Goal: Task Accomplishment & Management: Use online tool/utility

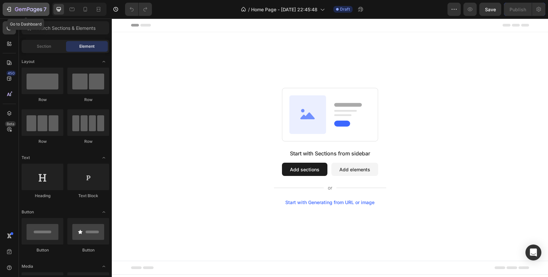
click at [30, 12] on icon "button" at bounding box center [28, 10] width 27 height 6
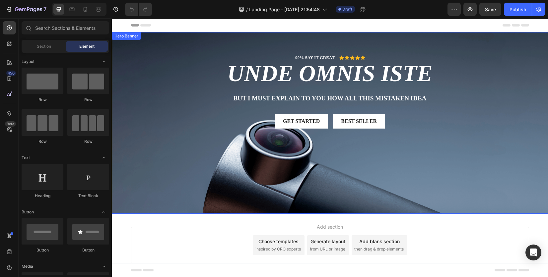
click at [344, 153] on div "Background Image" at bounding box center [330, 123] width 436 height 182
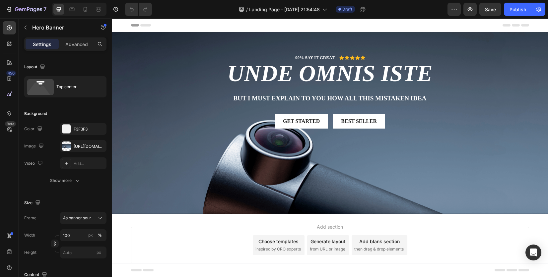
click at [188, 222] on div "Add section Choose templates inspired by CRO experts Generate layout from URL o…" at bounding box center [330, 255] width 436 height 82
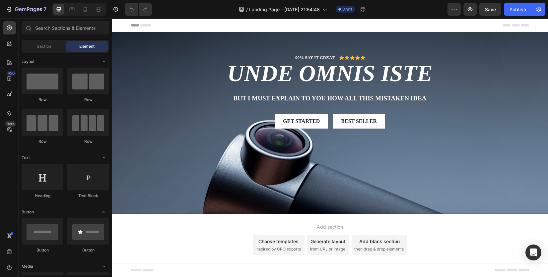
click at [193, 214] on div "Add section Choose templates inspired by CRO experts Generate layout from URL o…" at bounding box center [330, 255] width 436 height 82
click at [185, 146] on div "90% SAY IT GREAT Text Block Icon Icon Icon Icon Icon Icon List Row unde omnis i…" at bounding box center [330, 91] width 398 height 118
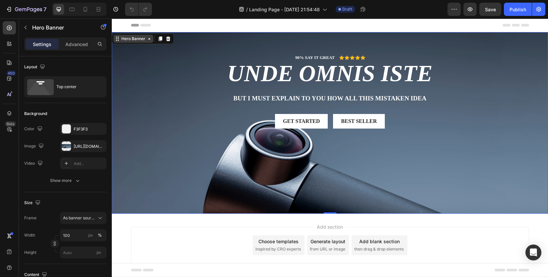
click at [148, 40] on icon at bounding box center [149, 38] width 5 height 5
click at [136, 180] on div "Background Image" at bounding box center [330, 123] width 436 height 182
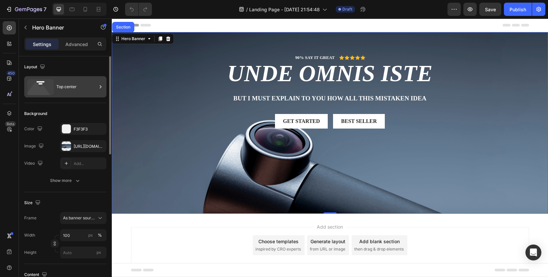
click at [78, 85] on div "Top center" at bounding box center [76, 86] width 40 height 15
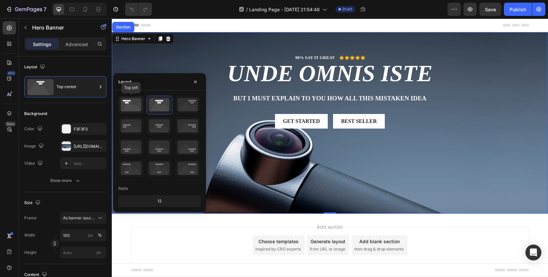
click at [136, 104] on icon at bounding box center [131, 104] width 25 height 17
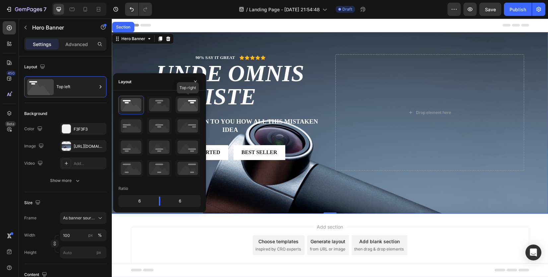
click at [187, 108] on icon at bounding box center [187, 104] width 25 height 17
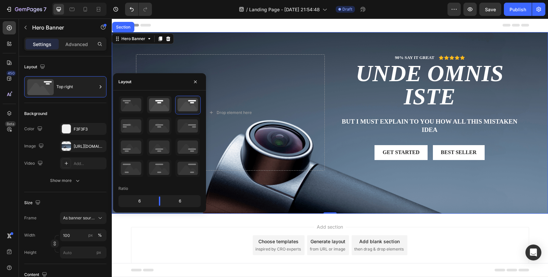
click at [158, 104] on icon at bounding box center [159, 104] width 25 height 17
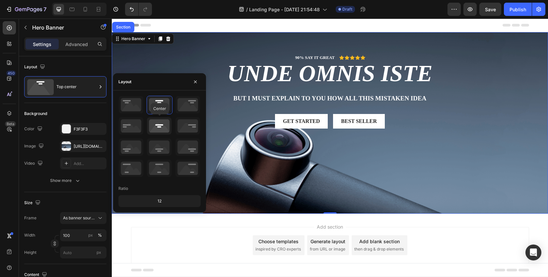
click at [157, 124] on icon at bounding box center [159, 125] width 25 height 17
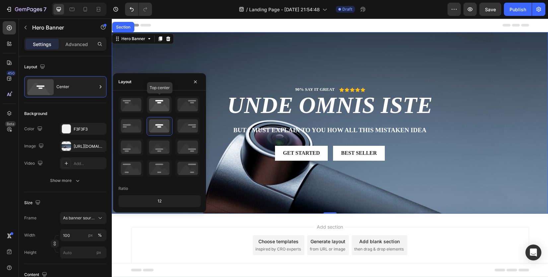
click at [159, 108] on icon at bounding box center [159, 104] width 25 height 17
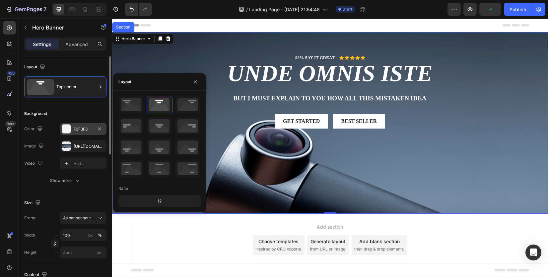
click at [86, 129] on div "F3F3F3" at bounding box center [83, 129] width 19 height 6
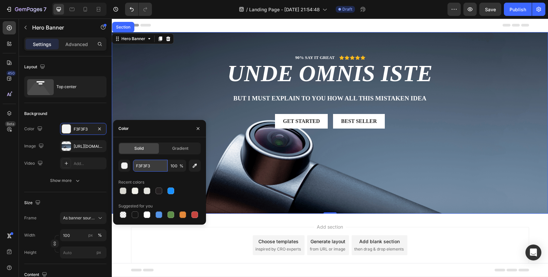
paste input "231f20"
type input "231F20"
drag, startPoint x: 164, startPoint y: 176, endPoint x: 174, endPoint y: 176, distance: 9.3
click at [164, 176] on div "231F20 100 % Recent colors Suggested for you" at bounding box center [159, 190] width 82 height 60
click at [188, 179] on div "Recent colors" at bounding box center [159, 182] width 82 height 11
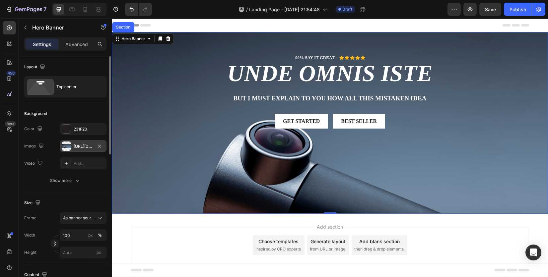
click at [85, 145] on div "https://cdn.shopify.com/s/files/1/0958/9853/4169/files/gempages_581494334554112…" at bounding box center [83, 147] width 19 height 6
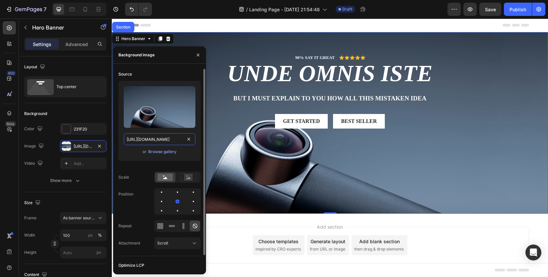
type input "Auto"
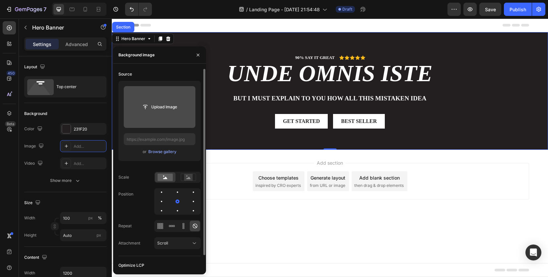
click at [175, 119] on input "file" at bounding box center [160, 107] width 72 height 42
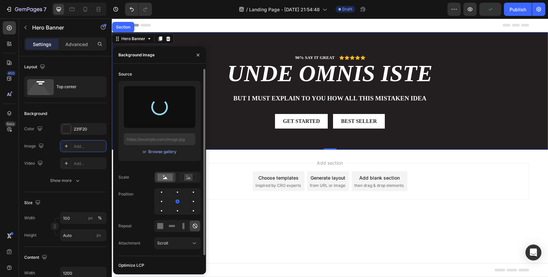
type input "https://cdn.shopify.com/s/files/1/0958/9853/4169/files/gempages_581494334554112…"
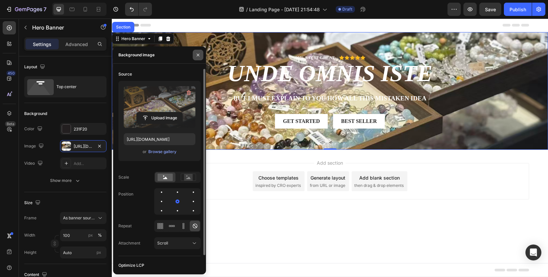
click at [193, 53] on button "button" at bounding box center [198, 55] width 11 height 11
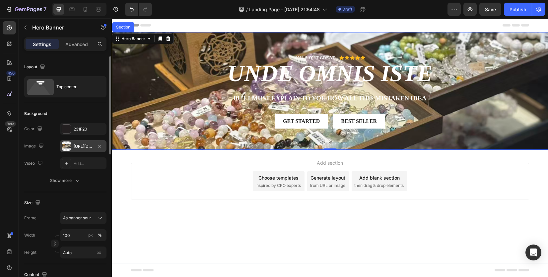
click at [83, 142] on div "https://cdn.shopify.com/s/files/1/0958/9853/4169/files/gempages_581494334554112…" at bounding box center [83, 146] width 46 height 12
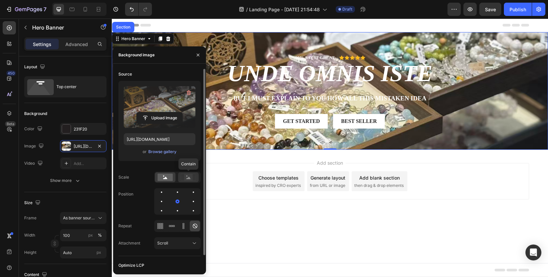
click at [183, 177] on icon at bounding box center [188, 177] width 15 height 7
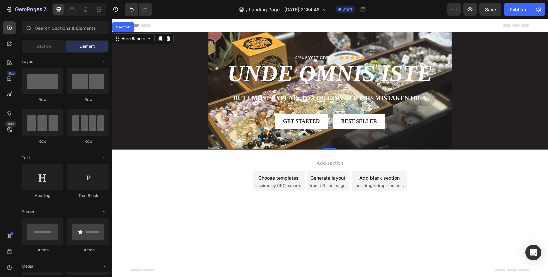
click at [270, 213] on div "Add section Choose templates inspired by CRO experts Generate layout from URL o…" at bounding box center [330, 191] width 436 height 82
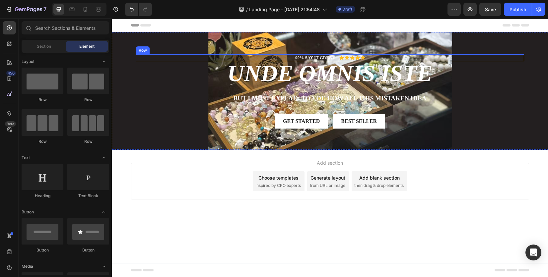
click at [200, 62] on h2 "unde omnis iste" at bounding box center [330, 73] width 388 height 25
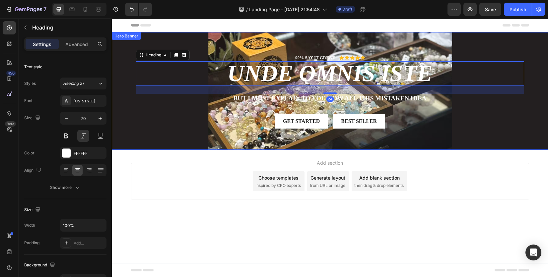
click at [183, 114] on div "Get started Button Best Seller Button Row" at bounding box center [330, 121] width 388 height 15
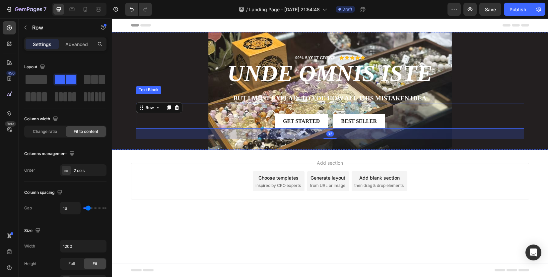
click at [148, 36] on div "90% SAY IT GREAT Text Block Icon Icon Icon Icon Icon Icon List Row unde omnis i…" at bounding box center [330, 91] width 398 height 118
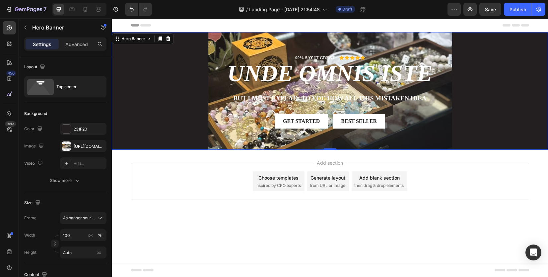
click at [181, 42] on div "90% SAY IT GREAT Text Block Icon Icon Icon Icon Icon Icon List Row unde omnis i…" at bounding box center [330, 91] width 398 height 118
click at [79, 94] on div "Top center" at bounding box center [76, 86] width 40 height 15
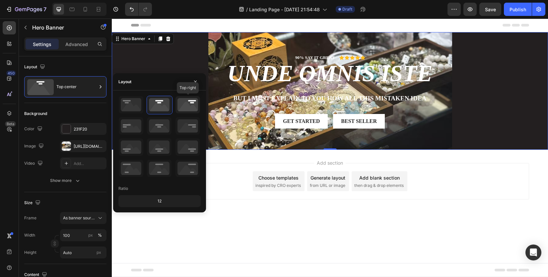
click at [181, 105] on icon at bounding box center [187, 104] width 25 height 17
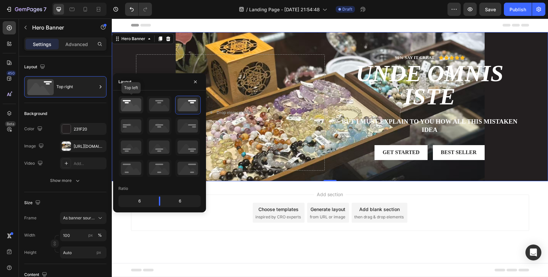
click at [123, 102] on icon at bounding box center [131, 104] width 25 height 17
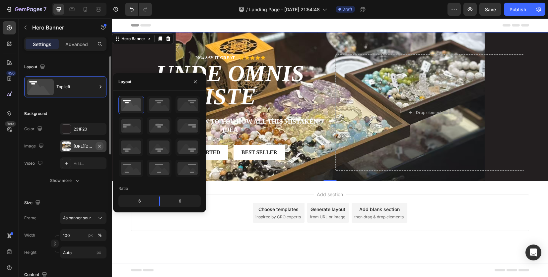
click at [98, 145] on icon "button" at bounding box center [99, 146] width 5 height 5
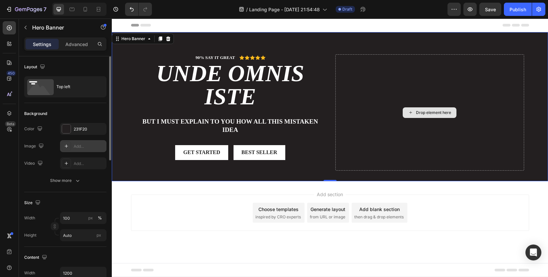
click at [406, 132] on div "Drop element here" at bounding box center [429, 112] width 189 height 116
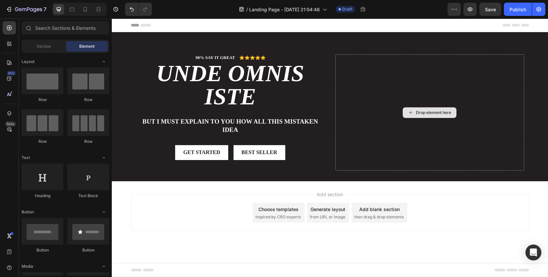
click at [417, 107] on div "Drop element here" at bounding box center [429, 112] width 54 height 11
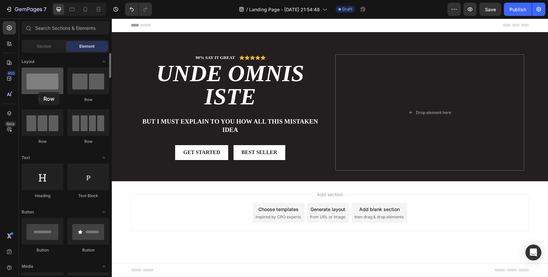
click at [38, 92] on div at bounding box center [43, 81] width 42 height 27
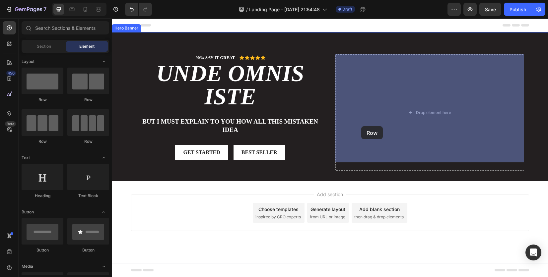
drag, startPoint x: 159, startPoint y: 109, endPoint x: 423, endPoint y: 123, distance: 264.6
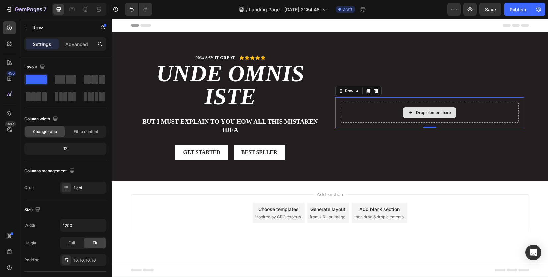
click at [382, 103] on div "Drop element here" at bounding box center [429, 113] width 178 height 20
click at [377, 89] on icon at bounding box center [375, 91] width 5 height 5
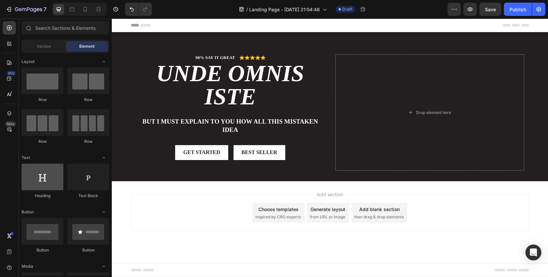
scroll to position [133, 0]
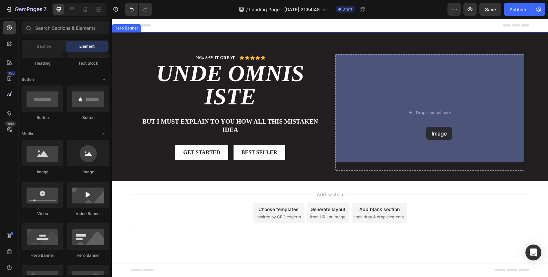
drag, startPoint x: 165, startPoint y: 183, endPoint x: 426, endPoint y: 128, distance: 266.8
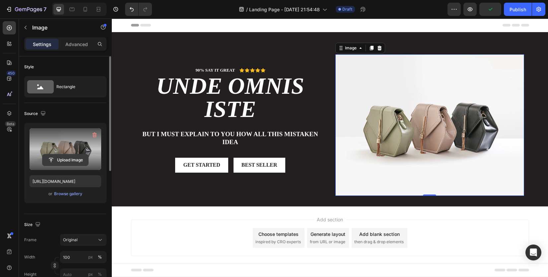
click at [75, 161] on input "file" at bounding box center [65, 159] width 46 height 11
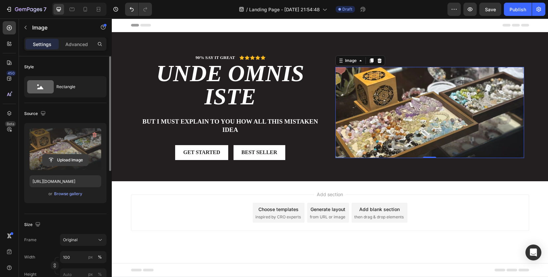
click at [73, 156] on input "file" at bounding box center [65, 159] width 46 height 11
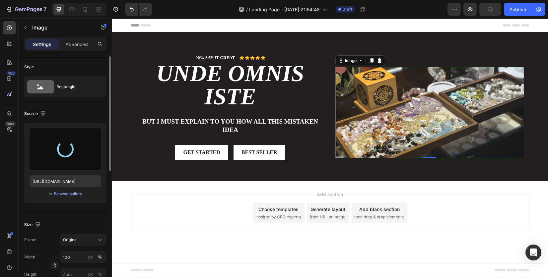
type input "https://cdn.shopify.com/s/files/1/0958/9853/4169/files/gempages_581494334554112…"
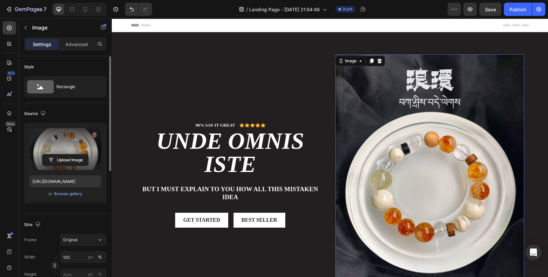
click at [411, 100] on img at bounding box center [429, 180] width 189 height 252
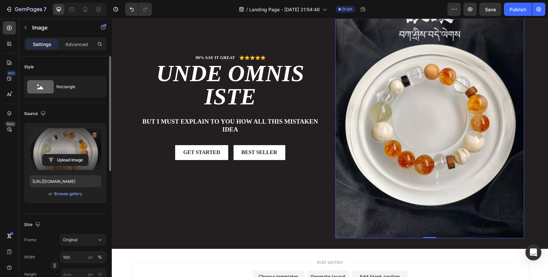
scroll to position [99, 0]
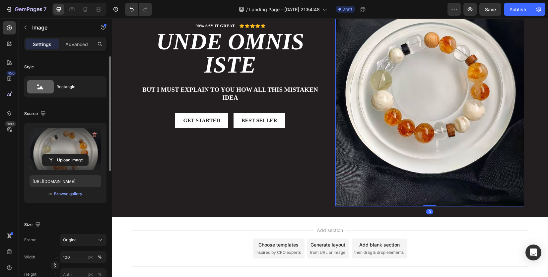
drag, startPoint x: 427, startPoint y: 205, endPoint x: 430, endPoint y: 172, distance: 33.6
click at [430, 172] on div "Image 0" at bounding box center [429, 81] width 189 height 252
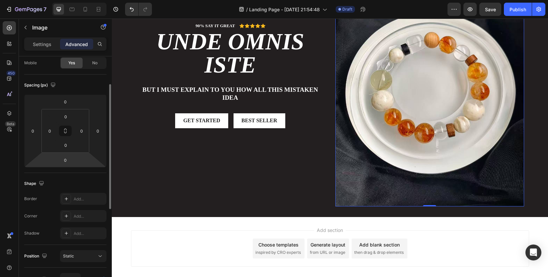
scroll to position [0, 0]
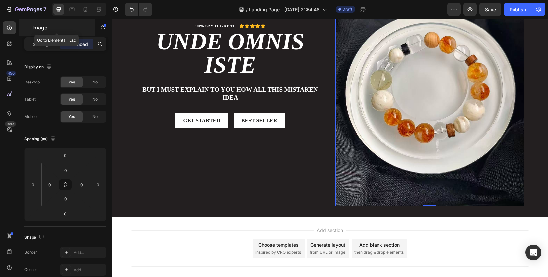
click at [46, 29] on p "Image" at bounding box center [60, 28] width 56 height 8
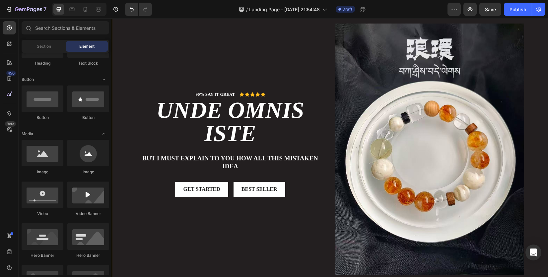
scroll to position [33, 0]
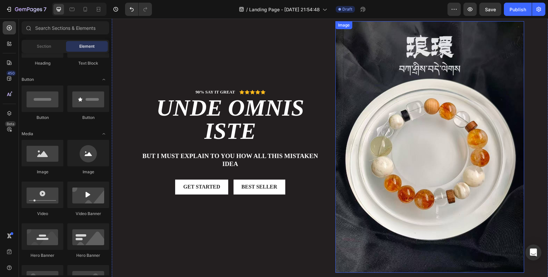
click at [411, 162] on img at bounding box center [429, 147] width 189 height 252
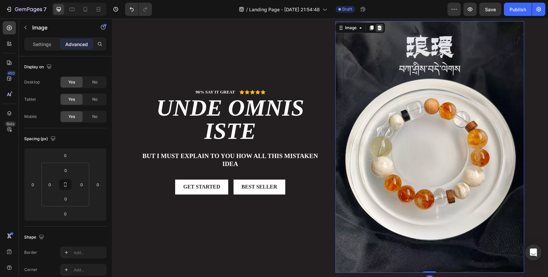
click at [377, 26] on icon at bounding box center [379, 28] width 4 height 5
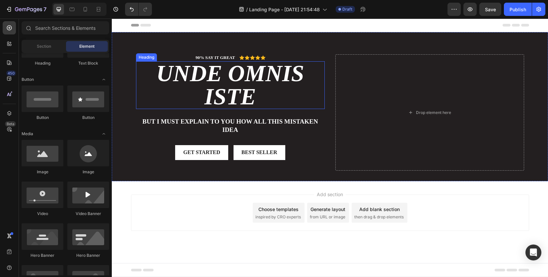
click at [210, 72] on h2 "unde omnis iste" at bounding box center [230, 85] width 189 height 48
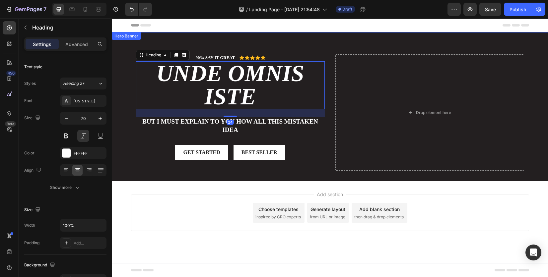
click at [137, 40] on div "90% SAY IT GREAT Text Block Icon Icon Icon Icon Icon Icon List Row unde omnis i…" at bounding box center [330, 106] width 436 height 149
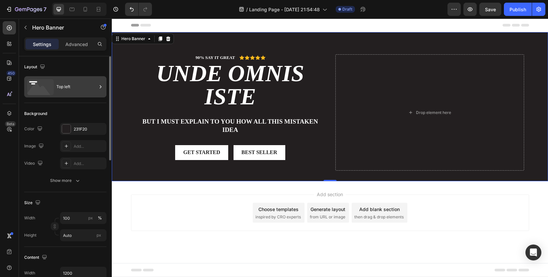
click at [77, 83] on div "Top left" at bounding box center [76, 86] width 40 height 15
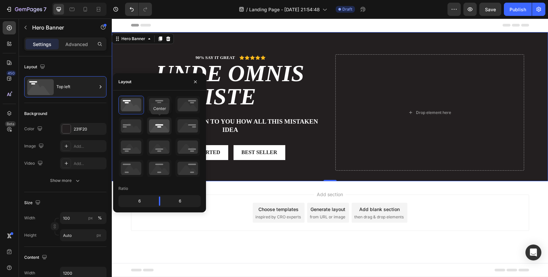
click at [161, 120] on icon at bounding box center [159, 125] width 25 height 17
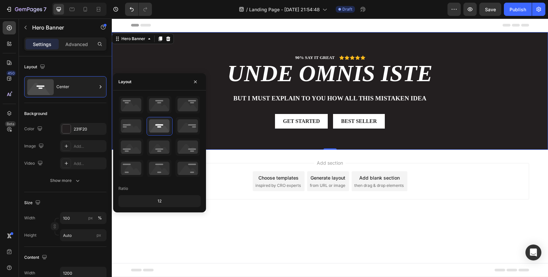
click at [203, 208] on div "Ratio 12" at bounding box center [159, 151] width 93 height 122
click at [193, 81] on icon "button" at bounding box center [195, 81] width 5 height 5
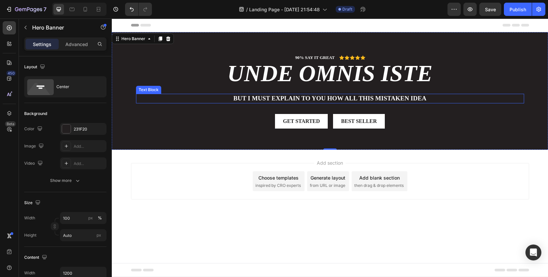
click at [280, 78] on h2 "unde omnis iste" at bounding box center [330, 73] width 388 height 25
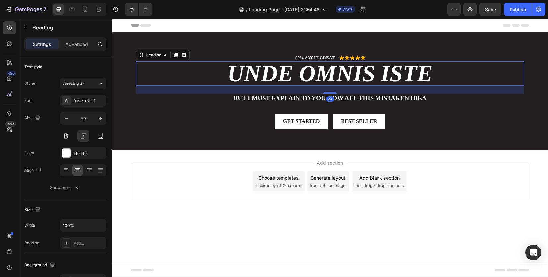
click at [260, 75] on h2 "unde omnis iste" at bounding box center [330, 73] width 388 height 25
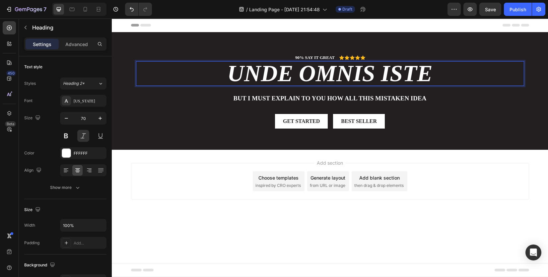
click at [260, 75] on p "unde omnis iste" at bounding box center [330, 73] width 387 height 23
click at [249, 70] on p "unde omnis iste" at bounding box center [330, 73] width 387 height 23
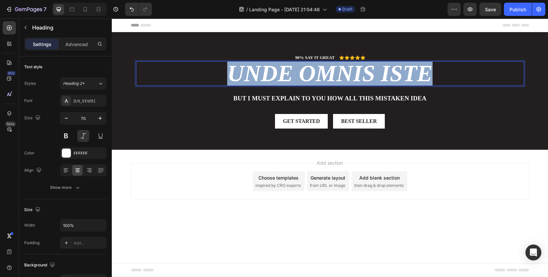
drag, startPoint x: 235, startPoint y: 74, endPoint x: 431, endPoint y: 70, distance: 195.3
click at [431, 70] on p "unde omnis iste" at bounding box center [330, 73] width 387 height 23
click at [284, 76] on p "unde omnis iste" at bounding box center [330, 73] width 387 height 23
drag, startPoint x: 232, startPoint y: 76, endPoint x: 418, endPoint y: 79, distance: 186.3
click at [418, 79] on p "unde omnis iste" at bounding box center [330, 73] width 387 height 23
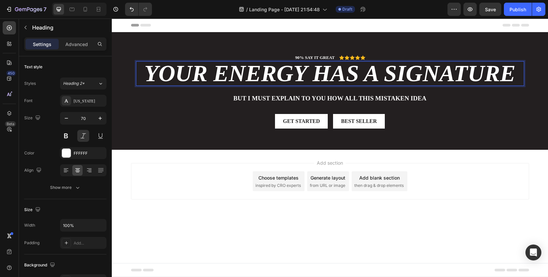
click at [465, 177] on div "Add section Choose templates inspired by CRO experts Generate layout from URL o…" at bounding box center [330, 181] width 398 height 36
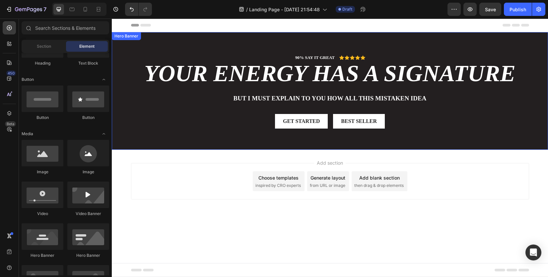
click at [233, 78] on strong "Your Energy Has a Signature" at bounding box center [329, 74] width 371 height 26
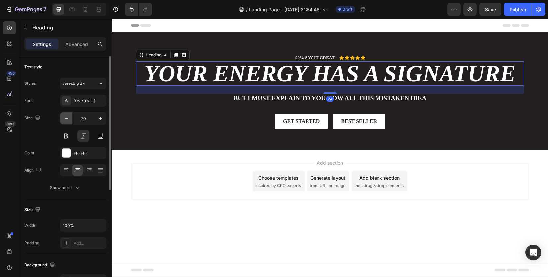
click at [67, 117] on icon "button" at bounding box center [66, 118] width 7 height 7
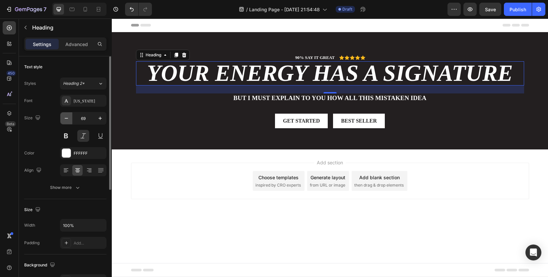
click at [67, 117] on icon "button" at bounding box center [66, 118] width 7 height 7
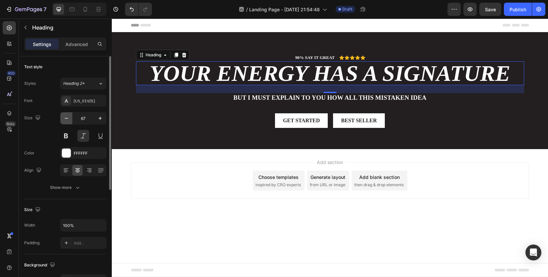
click at [67, 117] on icon "button" at bounding box center [66, 118] width 7 height 7
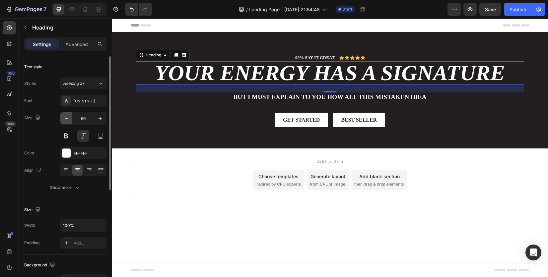
click at [67, 117] on icon "button" at bounding box center [66, 118] width 7 height 7
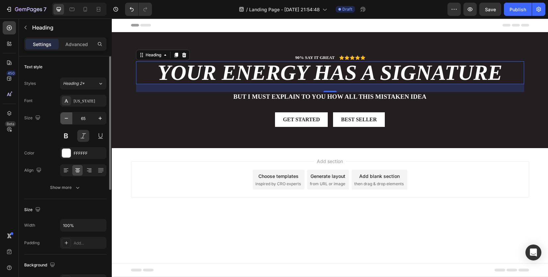
click at [67, 117] on icon "button" at bounding box center [66, 118] width 7 height 7
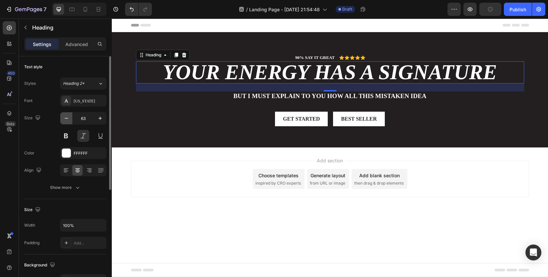
click at [67, 117] on icon "button" at bounding box center [66, 118] width 7 height 7
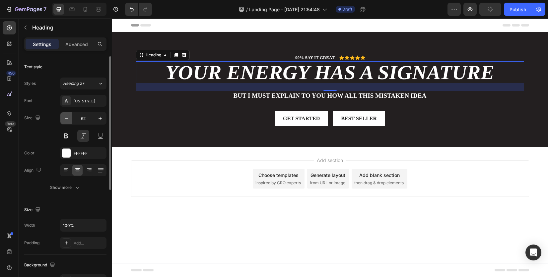
click at [67, 117] on icon "button" at bounding box center [66, 118] width 7 height 7
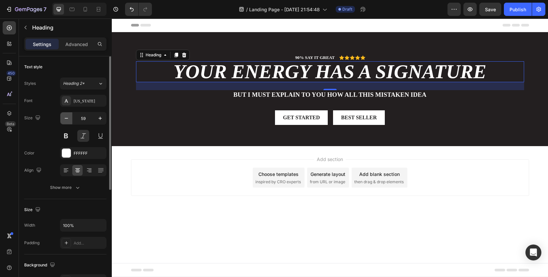
click at [67, 117] on icon "button" at bounding box center [66, 118] width 7 height 7
type input "58"
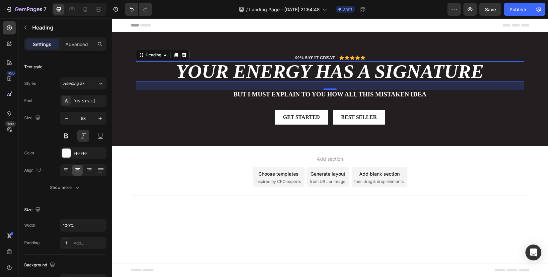
click at [202, 152] on div "Add section Choose templates inspired by CRO experts Generate layout from URL o…" at bounding box center [330, 187] width 436 height 82
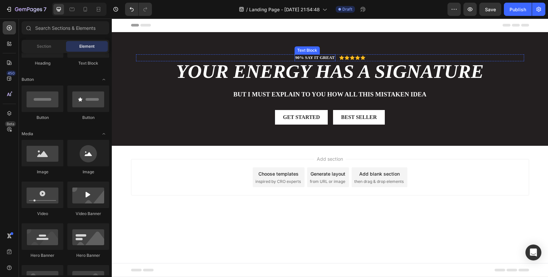
click at [322, 59] on p "90% SAY IT GREAT" at bounding box center [314, 58] width 39 height 6
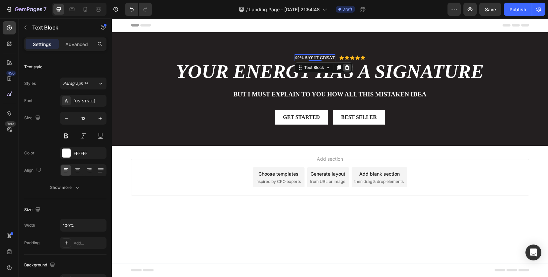
click at [349, 68] on icon at bounding box center [347, 67] width 4 height 5
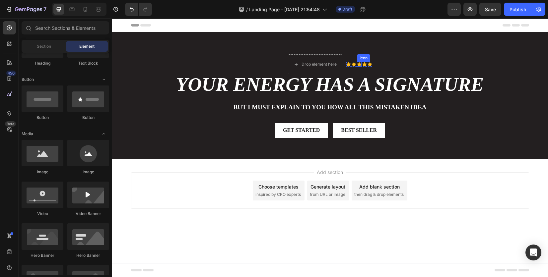
click at [359, 64] on div "Icon" at bounding box center [359, 64] width 5 height 5
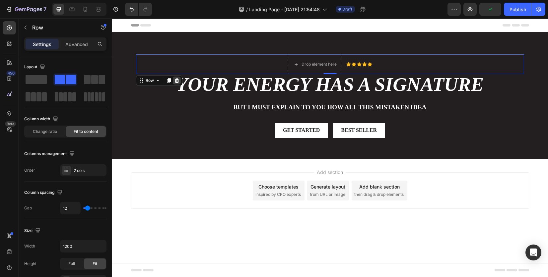
click at [173, 80] on div at bounding box center [177, 81] width 8 height 8
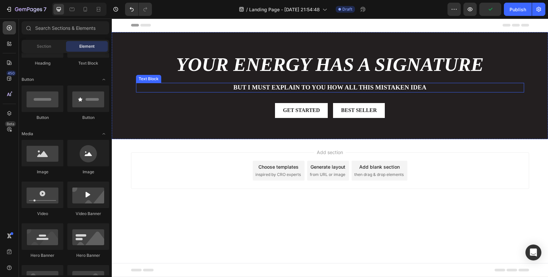
click at [270, 88] on p "But I must explain to you how all this mistaken idea" at bounding box center [330, 88] width 387 height 8
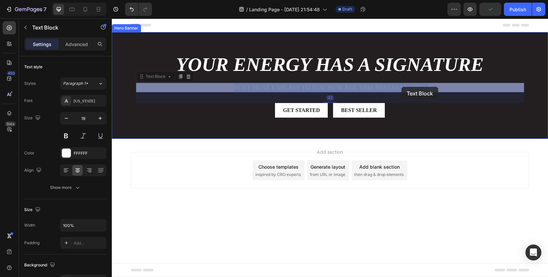
drag, startPoint x: 239, startPoint y: 86, endPoint x: 360, endPoint y: 91, distance: 121.1
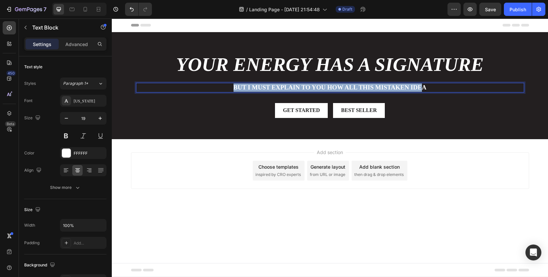
drag, startPoint x: 239, startPoint y: 87, endPoint x: 415, endPoint y: 91, distance: 176.4
click at [415, 91] on p "But I must explain to you how all this mistaken idea" at bounding box center [330, 88] width 387 height 8
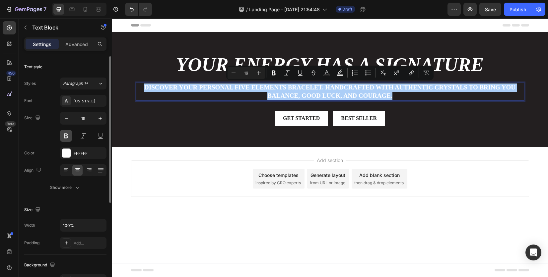
click at [70, 135] on button at bounding box center [66, 136] width 12 height 12
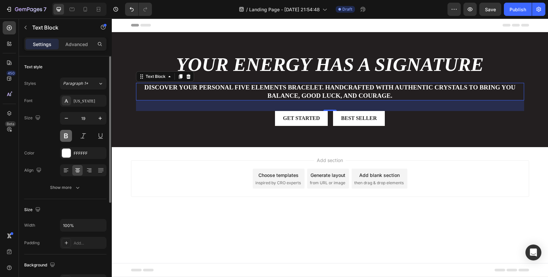
click at [69, 135] on button at bounding box center [66, 136] width 12 height 12
click at [207, 90] on p "Discover your personal Five Elements bracelet. Handcrafted with authentic cryst…" at bounding box center [330, 92] width 387 height 16
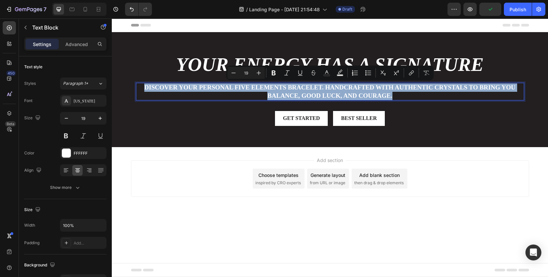
drag, startPoint x: 139, startPoint y: 87, endPoint x: 427, endPoint y: 95, distance: 288.5
click at [427, 95] on p "Discover your personal Five Elements bracelet. Handcrafted with authentic cryst…" at bounding box center [330, 92] width 387 height 16
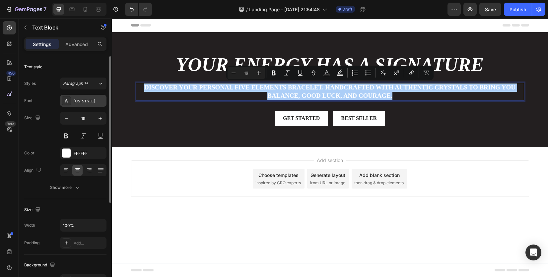
click at [94, 98] on div "New York" at bounding box center [89, 101] width 31 height 6
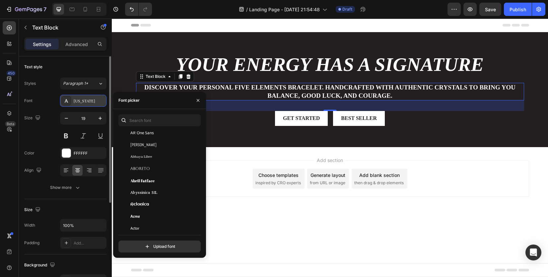
scroll to position [99, 0]
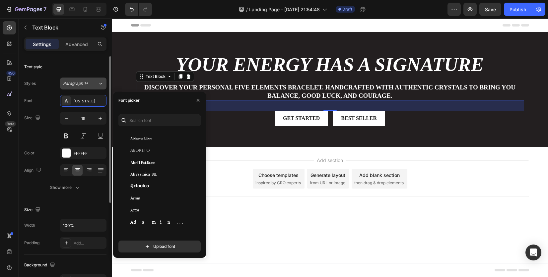
click at [87, 84] on span "Paragraph 1*" at bounding box center [75, 84] width 25 height 6
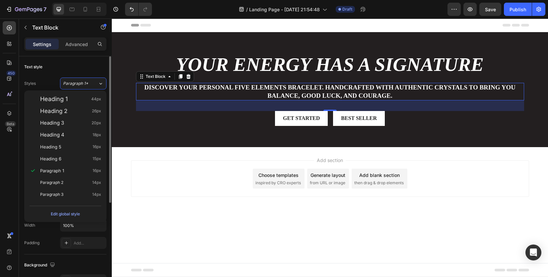
click at [46, 255] on div "Text style Styles Paragraph 1* Font New York Size 19 Color FFFFFF Align Show mo…" at bounding box center [65, 282] width 82 height 55
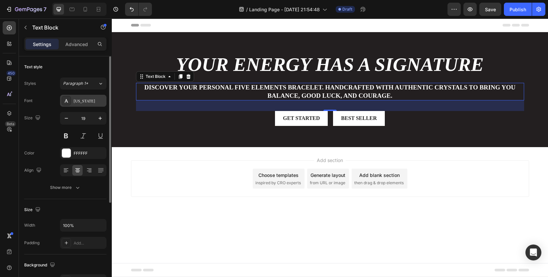
click at [84, 97] on div "New York" at bounding box center [83, 101] width 46 height 12
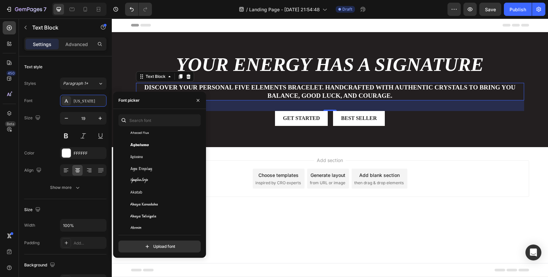
scroll to position [265, 0]
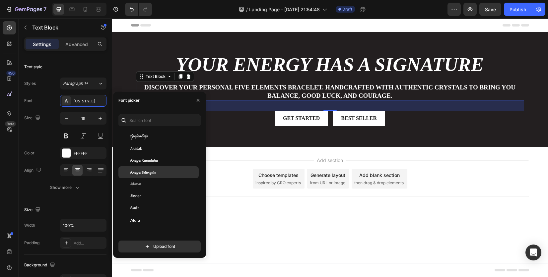
click at [168, 175] on div "Akaya Telivigala" at bounding box center [163, 172] width 67 height 6
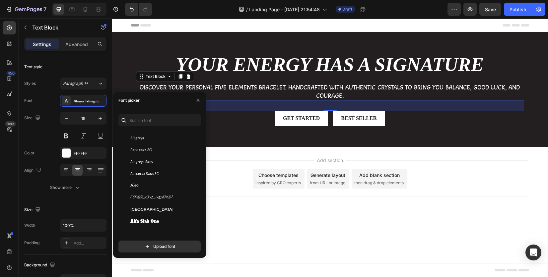
scroll to position [464, 0]
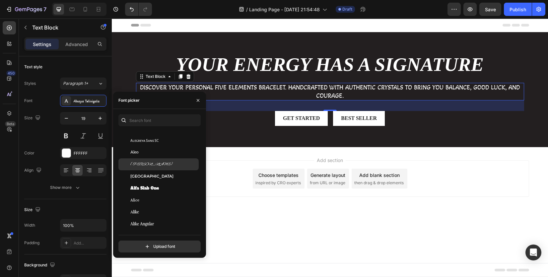
click at [168, 162] on div "Alex Brush" at bounding box center [163, 164] width 67 height 6
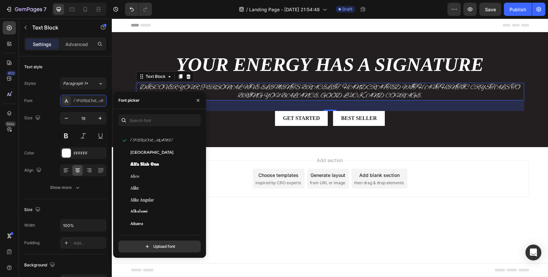
scroll to position [497, 0]
click at [165, 157] on div "Alexandria" at bounding box center [163, 155] width 67 height 6
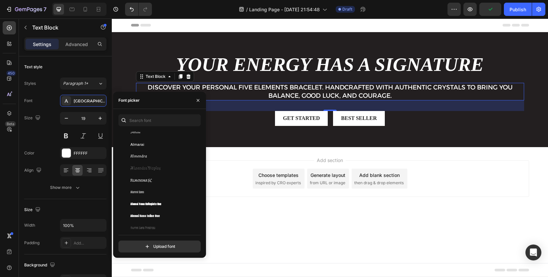
scroll to position [630, 0]
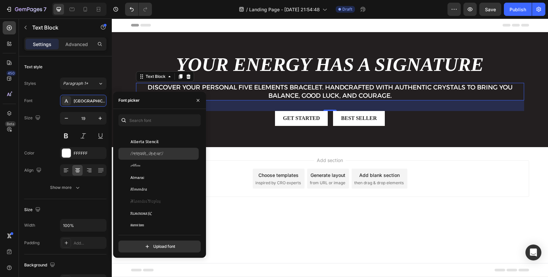
click at [167, 156] on div "Allison" at bounding box center [163, 154] width 67 height 6
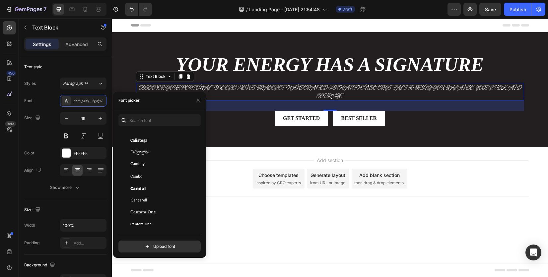
scroll to position [3282, 0]
click at [175, 162] on div "Cantarell" at bounding box center [163, 163] width 67 height 6
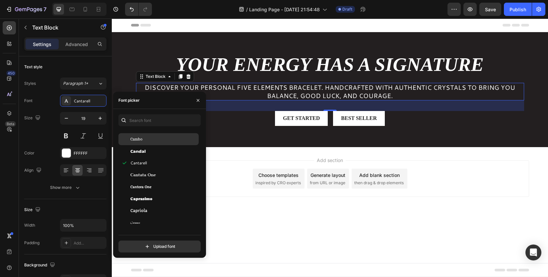
click at [171, 140] on div "Cambo" at bounding box center [163, 139] width 67 height 6
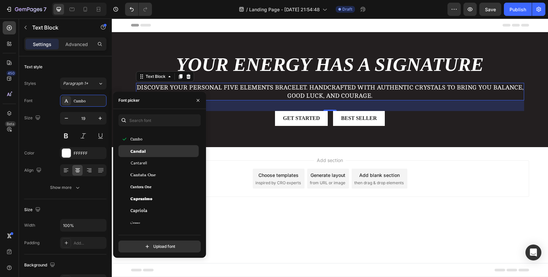
click at [169, 152] on div "Candal" at bounding box center [163, 151] width 67 height 6
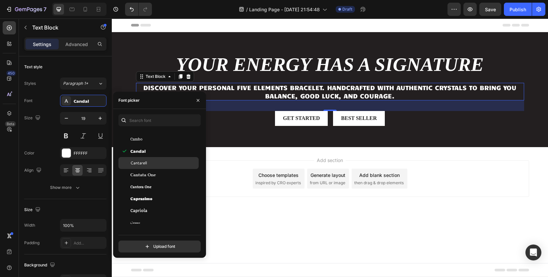
click at [169, 160] on div "Cantarell" at bounding box center [163, 163] width 67 height 6
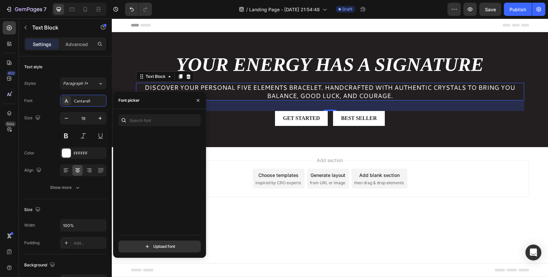
scroll to position [0, 0]
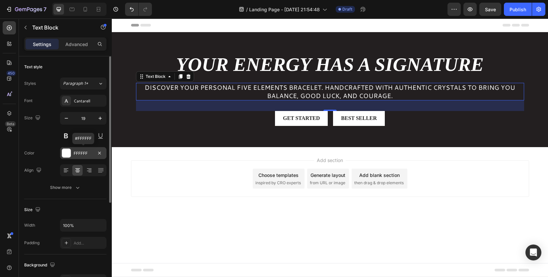
click at [73, 152] on div "FFFFFF" at bounding box center [83, 153] width 46 height 12
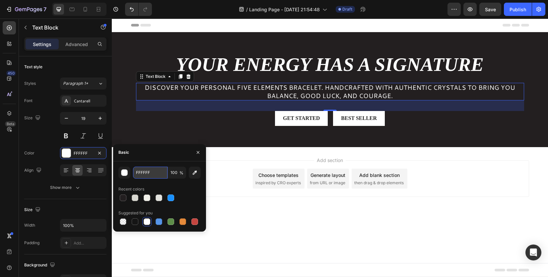
paste input "eaf0ea"
click at [185, 194] on div at bounding box center [159, 197] width 82 height 9
type input "EAF0EA"
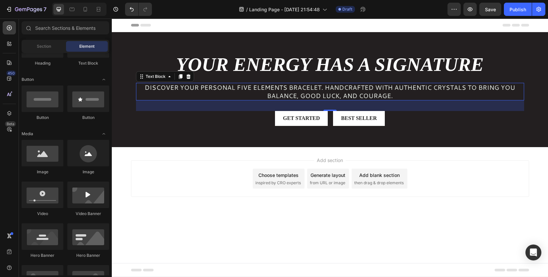
click at [235, 165] on div "Add section Choose templates inspired by CRO experts Generate layout from URL o…" at bounding box center [330, 178] width 398 height 36
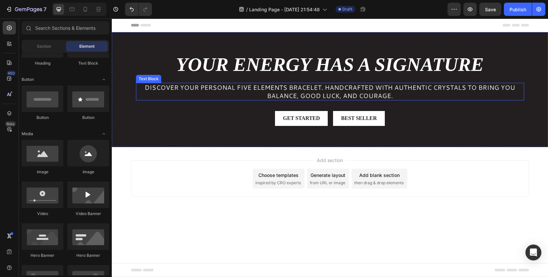
click at [165, 90] on p "Discover your personal Five Elements bracelet. Handcrafted with authentic cryst…" at bounding box center [330, 92] width 387 height 16
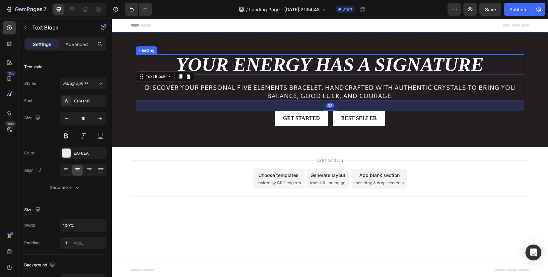
click at [233, 69] on strong "Your Energy Has a Signature" at bounding box center [329, 65] width 307 height 22
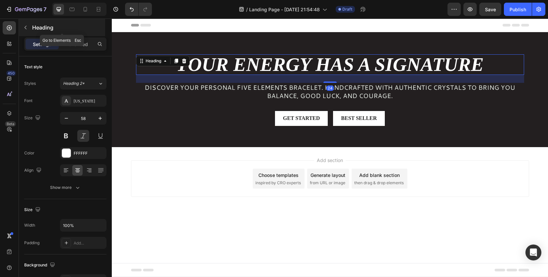
click at [28, 29] on button "button" at bounding box center [25, 27] width 11 height 11
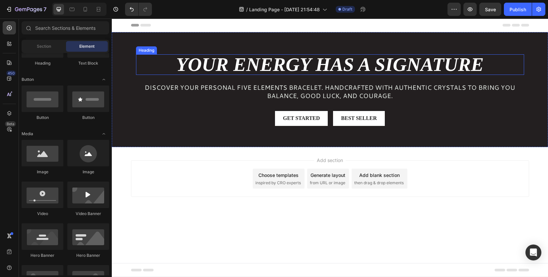
click at [232, 70] on strong "Your Energy Has a Signature" at bounding box center [329, 65] width 307 height 22
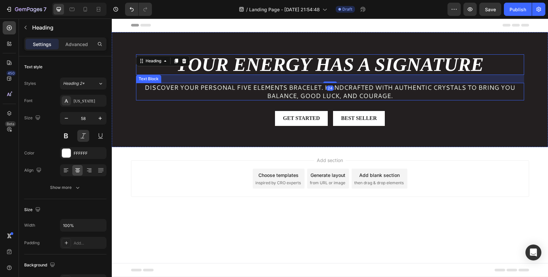
click at [349, 93] on p "Discover your personal Five Elements bracelet. Handcrafted with authentic cryst…" at bounding box center [330, 92] width 387 height 16
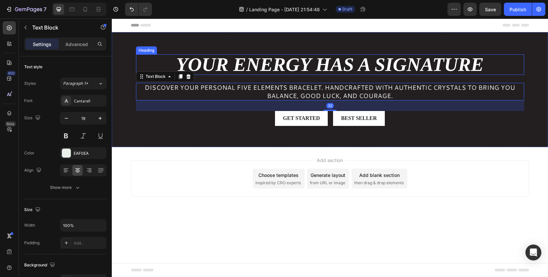
click at [237, 64] on strong "Your Energy Has a Signature" at bounding box center [329, 65] width 307 height 22
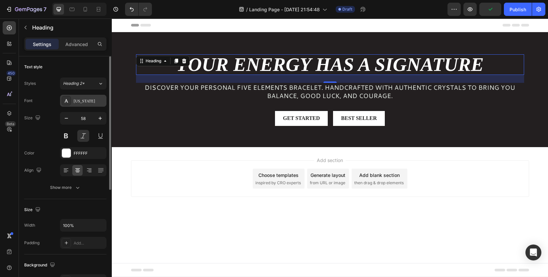
click at [90, 98] on div "New York" at bounding box center [89, 101] width 31 height 6
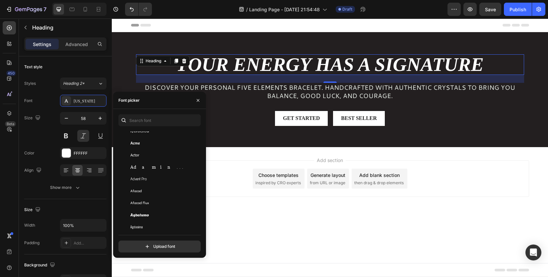
scroll to position [33, 0]
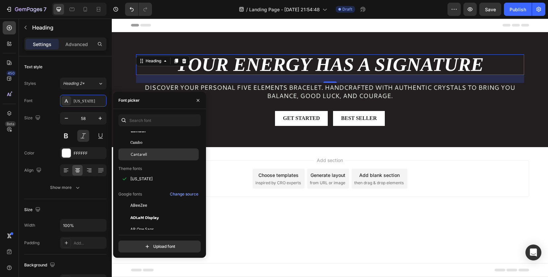
click at [170, 154] on div "Cantarell" at bounding box center [163, 154] width 67 height 6
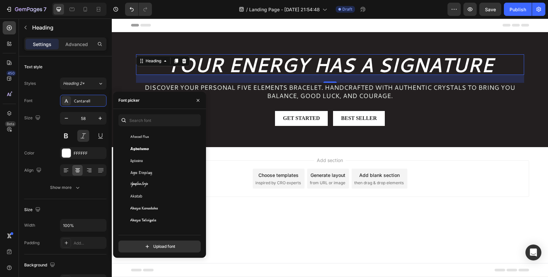
scroll to position [133, 0]
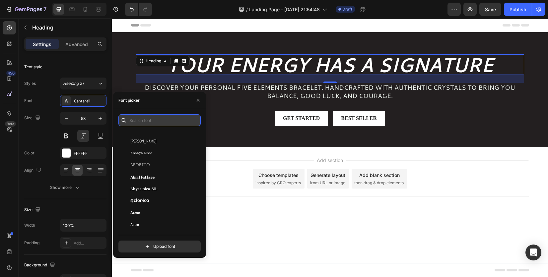
click at [167, 118] on input "text" at bounding box center [159, 120] width 82 height 12
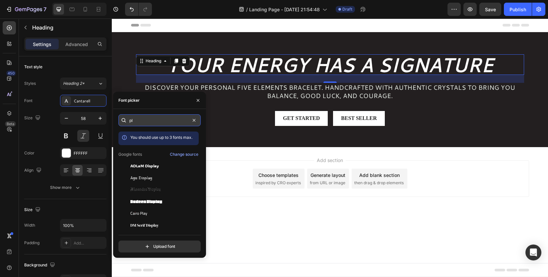
type input "p"
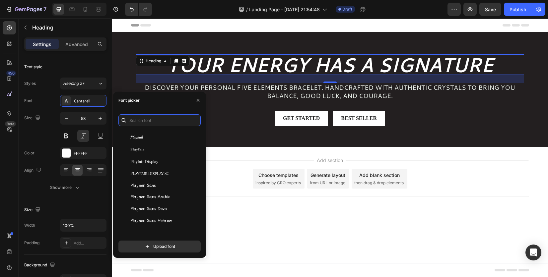
scroll to position [15658, 0]
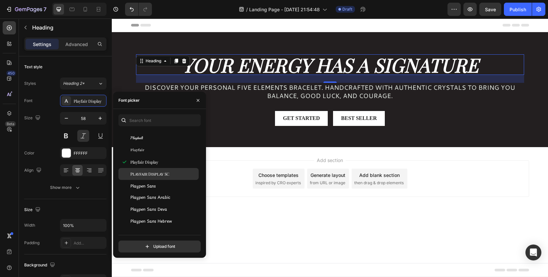
click at [166, 173] on span "Playfair Display SC" at bounding box center [149, 174] width 39 height 6
click at [170, 164] on div "Playfair Display" at bounding box center [163, 162] width 67 height 6
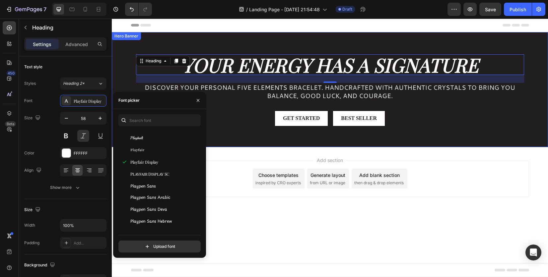
click at [253, 90] on p "Discover your personal Five Elements bracelet. Handcrafted with authentic cryst…" at bounding box center [330, 92] width 387 height 16
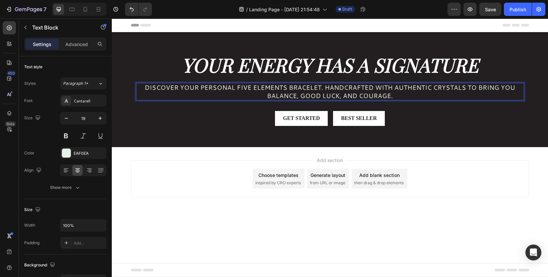
click at [183, 96] on p "Discover your personal Five Elements bracelet. Handcrafted with authentic cryst…" at bounding box center [330, 92] width 387 height 16
drag, startPoint x: 85, startPoint y: 103, endPoint x: 103, endPoint y: 114, distance: 21.4
click at [85, 103] on div "Cantarell" at bounding box center [89, 101] width 31 height 6
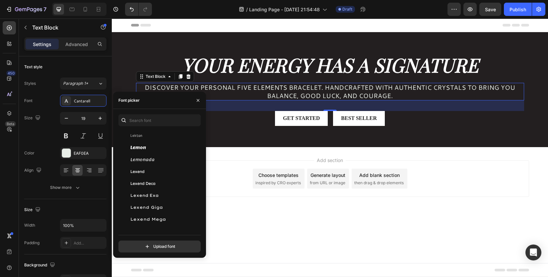
scroll to position [9334, 0]
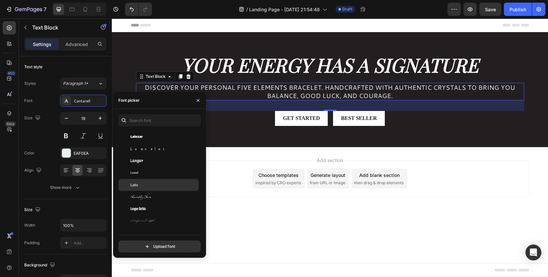
click at [152, 182] on div "Lato" at bounding box center [158, 185] width 80 height 12
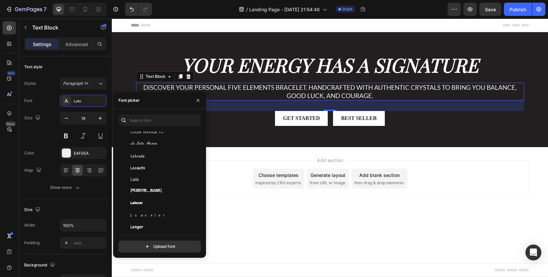
click at [232, 210] on div "Add section Choose templates inspired by CRO experts Generate layout from URL o…" at bounding box center [330, 188] width 436 height 82
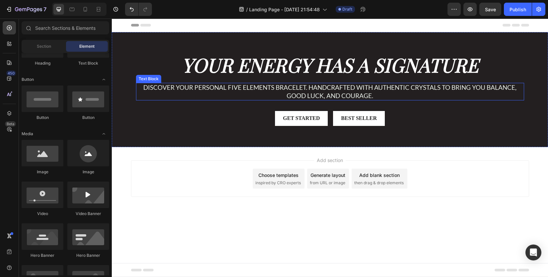
click at [216, 90] on p "Discover your personal Five Elements bracelet. Handcrafted with authentic cryst…" at bounding box center [330, 92] width 387 height 16
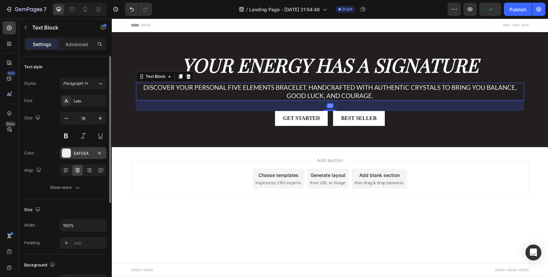
click at [90, 152] on div "EAF0EA" at bounding box center [83, 153] width 19 height 6
click at [83, 100] on div "Lato" at bounding box center [89, 101] width 31 height 6
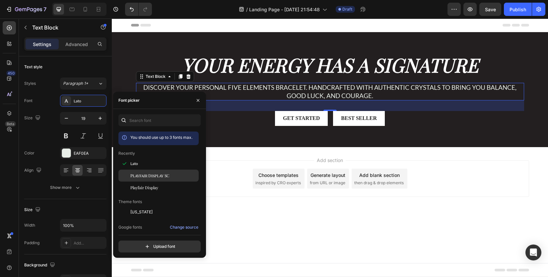
click at [153, 176] on span "Playfair Display SC" at bounding box center [149, 176] width 39 height 6
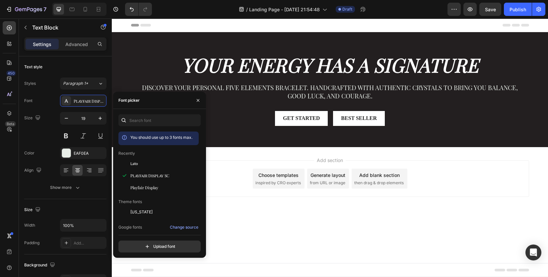
click at [218, 202] on div "Add section Choose templates inspired by CRO experts Generate layout from URL o…" at bounding box center [330, 188] width 436 height 82
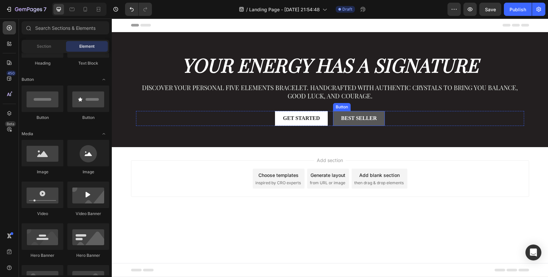
click at [379, 112] on button "Best Seller" at bounding box center [359, 118] width 52 height 15
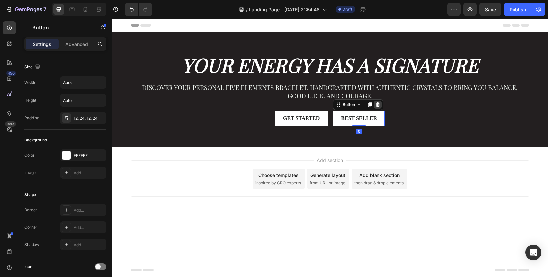
click at [380, 105] on icon at bounding box center [377, 104] width 5 height 5
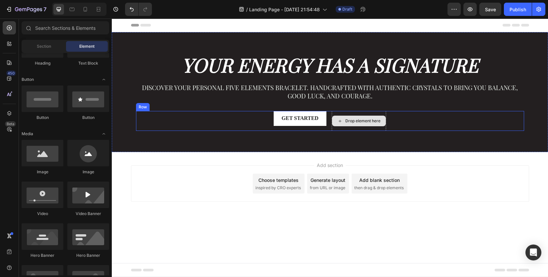
click at [372, 113] on div "Drop element here" at bounding box center [358, 121] width 54 height 20
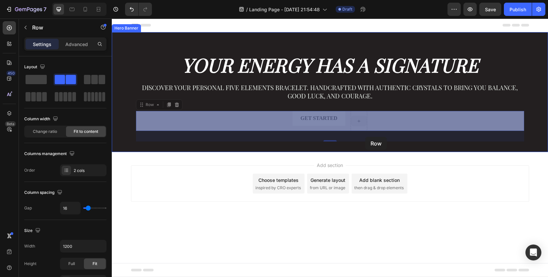
drag, startPoint x: 362, startPoint y: 113, endPoint x: 365, endPoint y: 137, distance: 24.4
click at [365, 137] on div "Header ⁠⁠⁠⁠⁠⁠⁠ Your Energy Has a Signature Heading Discover your personal Five …" at bounding box center [330, 126] width 436 height 215
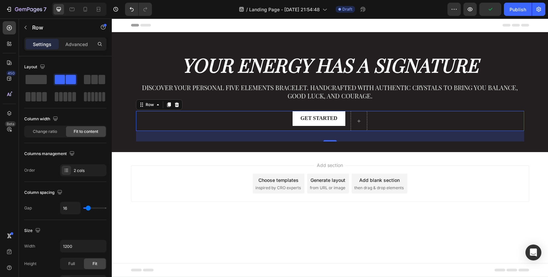
click at [275, 122] on div "Get started Button Row 32" at bounding box center [330, 121] width 388 height 20
click at [32, 82] on span at bounding box center [36, 79] width 21 height 9
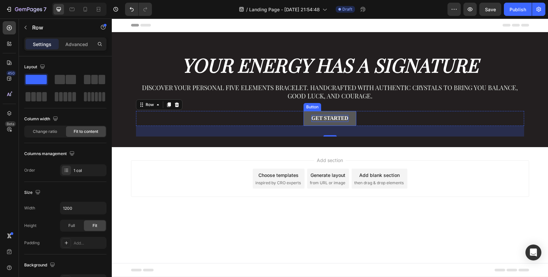
click at [332, 116] on div "Get started" at bounding box center [329, 118] width 37 height 7
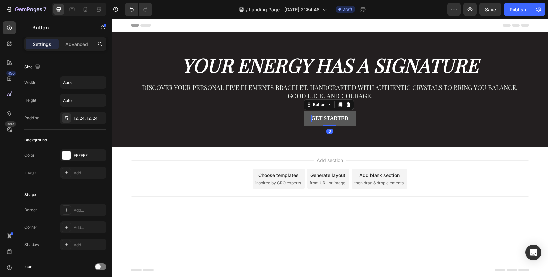
click at [328, 118] on div "Get started" at bounding box center [329, 118] width 37 height 7
click at [328, 118] on p "Get started" at bounding box center [329, 118] width 37 height 7
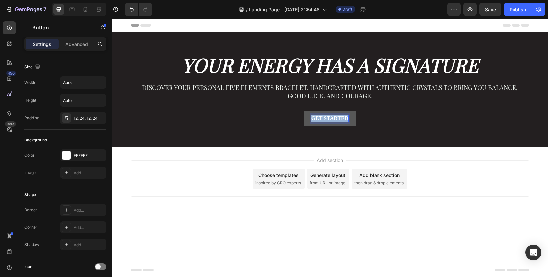
click at [328, 118] on p "Get started" at bounding box center [329, 118] width 37 height 7
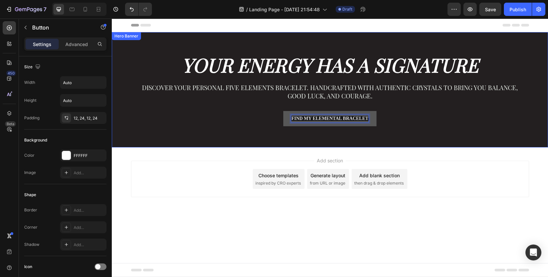
click at [411, 133] on div "⁠⁠⁠⁠⁠⁠⁠ Your Energy Has a Signature Heading Discover your personal Five Element…" at bounding box center [330, 95] width 388 height 83
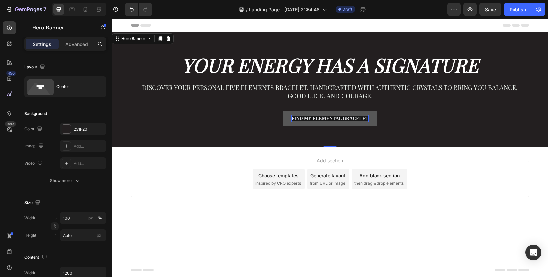
click at [452, 159] on div "Add section Choose templates inspired by CRO experts Generate layout from URL o…" at bounding box center [330, 189] width 436 height 82
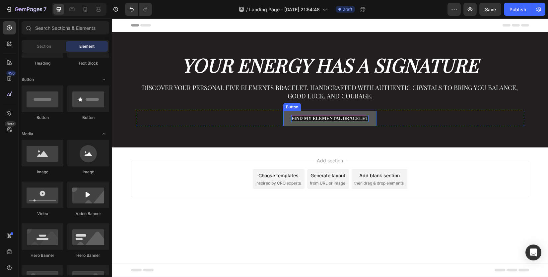
click at [342, 120] on span "FIND MY ELEMENTAL BRACELET" at bounding box center [329, 118] width 77 height 5
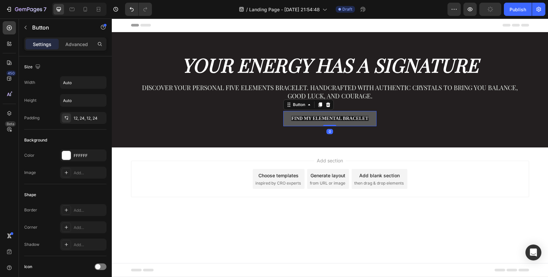
click at [334, 114] on button "FIND MY ELEMENTAL BRACELET" at bounding box center [329, 118] width 93 height 15
click at [327, 117] on span "FIND MY ELEMENTAL BRACELET" at bounding box center [329, 118] width 77 height 5
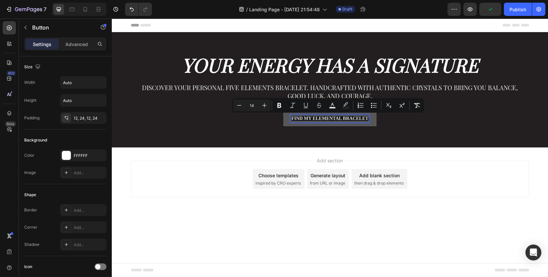
click at [327, 117] on span "FIND MY ELEMENTAL BRACELET" at bounding box center [329, 118] width 77 height 5
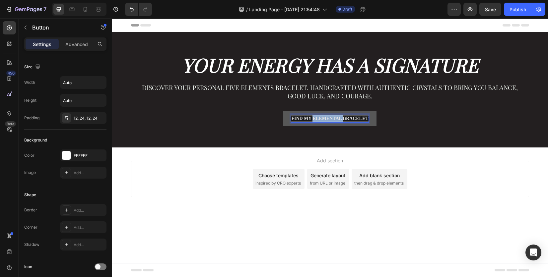
click at [327, 117] on span "FIND MY ELEMENTAL BRACELET" at bounding box center [329, 118] width 77 height 5
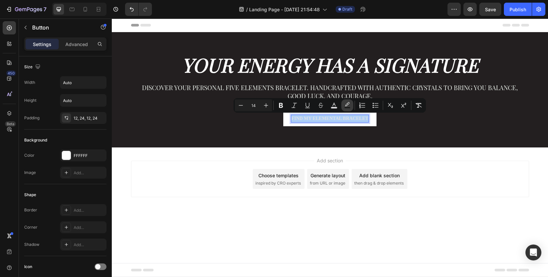
click at [346, 108] on rect "Editor contextual toolbar" at bounding box center [347, 108] width 6 height 2
type input "191919"
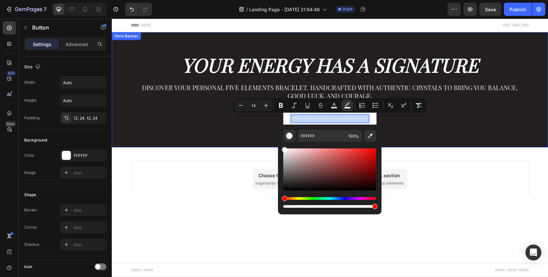
drag, startPoint x: 413, startPoint y: 173, endPoint x: 270, endPoint y: 142, distance: 146.5
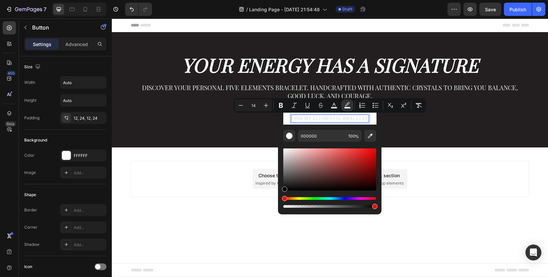
drag, startPoint x: 285, startPoint y: 151, endPoint x: 278, endPoint y: 211, distance: 60.8
click at [278, 211] on div "000000 100 %" at bounding box center [329, 170] width 103 height 90
drag, startPoint x: 283, startPoint y: 188, endPoint x: 280, endPoint y: 137, distance: 51.2
click at [280, 137] on div "000000 100 %" at bounding box center [329, 167] width 103 height 85
type input "FFFFFF"
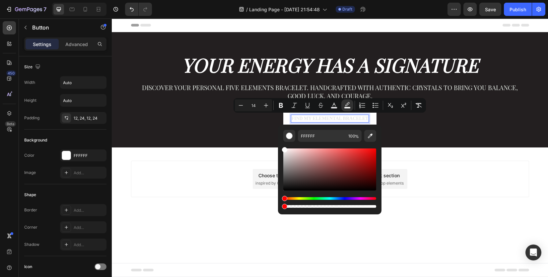
type input "0"
drag, startPoint x: 486, startPoint y: 224, endPoint x: 268, endPoint y: 204, distance: 219.4
click at [336, 107] on rect "Editor contextual toolbar" at bounding box center [334, 108] width 6 height 2
type input "E2E2E5"
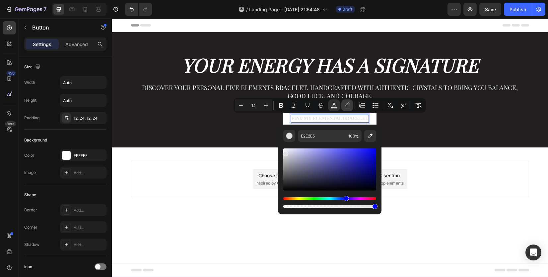
click at [345, 106] on icon "Editor contextual toolbar" at bounding box center [347, 105] width 7 height 7
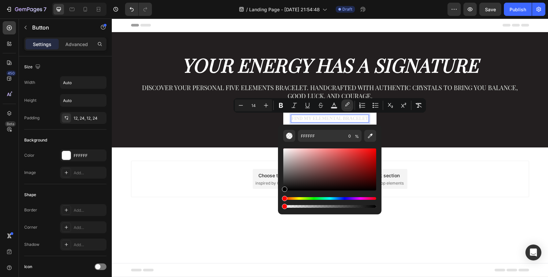
drag, startPoint x: 287, startPoint y: 151, endPoint x: 282, endPoint y: 210, distance: 58.9
click at [282, 210] on div "FFFFFF 0 %" at bounding box center [329, 170] width 103 height 90
drag, startPoint x: 396, startPoint y: 206, endPoint x: 397, endPoint y: 190, distance: 15.3
type input "000000"
drag, startPoint x: 485, startPoint y: 207, endPoint x: 263, endPoint y: 202, distance: 222.2
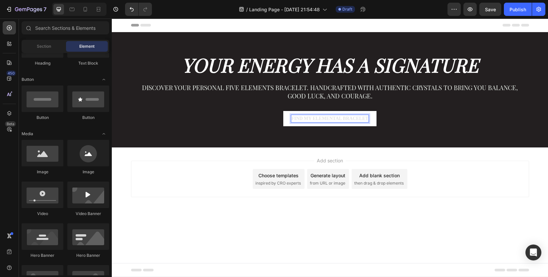
click at [431, 188] on div "Add section Choose templates inspired by CRO experts Generate layout from URL o…" at bounding box center [330, 179] width 398 height 36
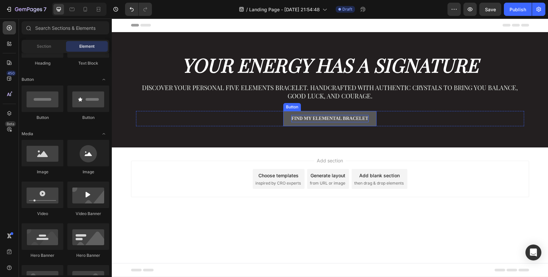
click at [324, 118] on span "FIND MY ELEMENTAL BRACELET" at bounding box center [329, 118] width 77 height 5
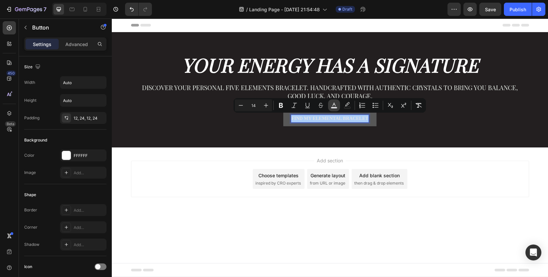
click at [331, 105] on icon "Editor contextual toolbar" at bounding box center [334, 105] width 7 height 7
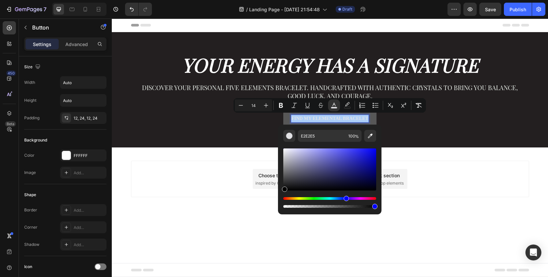
drag, startPoint x: 286, startPoint y: 154, endPoint x: 282, endPoint y: 206, distance: 52.2
click at [282, 206] on div "E2E2E5 100 %" at bounding box center [329, 167] width 103 height 85
type input "000000"
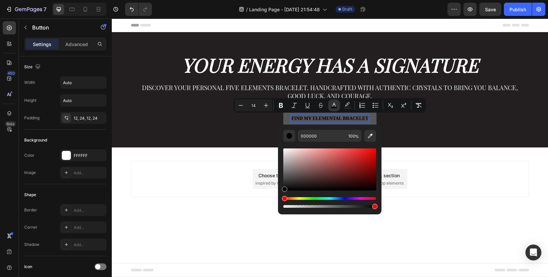
click at [419, 198] on div "Add section Choose templates inspired by CRO experts Generate layout from URL o…" at bounding box center [330, 189] width 436 height 82
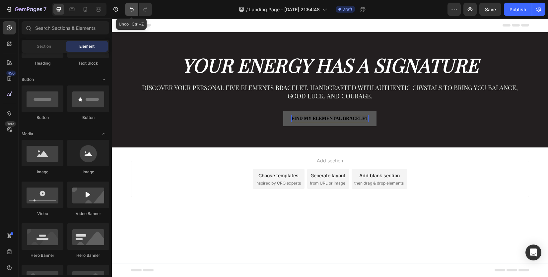
click at [127, 11] on button "Undo/Redo" at bounding box center [131, 9] width 13 height 13
click at [131, 11] on icon "Undo/Redo" at bounding box center [131, 9] width 7 height 7
click at [130, 11] on icon "Undo/Redo" at bounding box center [131, 9] width 7 height 7
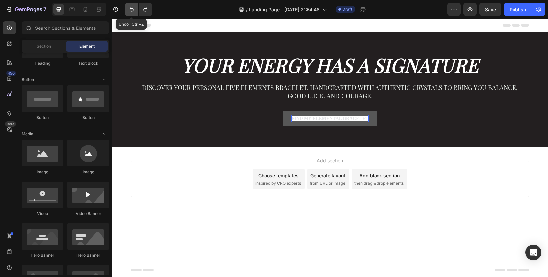
click at [130, 11] on icon "Undo/Redo" at bounding box center [131, 9] width 7 height 7
click at [136, 10] on button "Undo/Redo" at bounding box center [131, 9] width 13 height 13
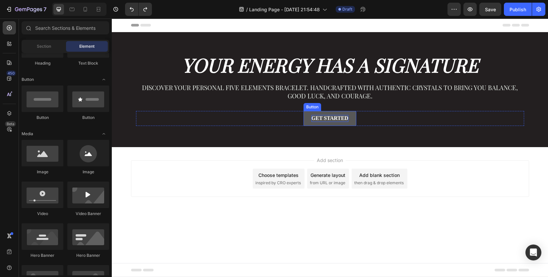
click at [330, 120] on div "Get started" at bounding box center [329, 118] width 37 height 7
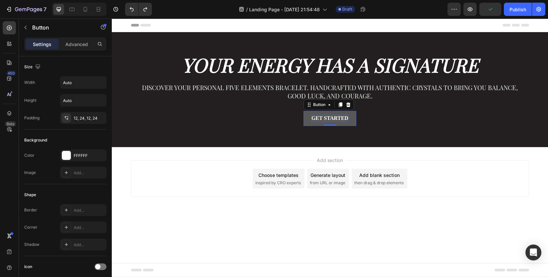
click at [332, 117] on div "Get started" at bounding box center [329, 118] width 37 height 7
click at [332, 117] on p "Get started" at bounding box center [329, 118] width 37 height 7
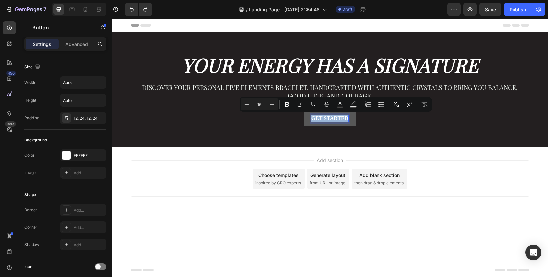
click at [332, 117] on p "Get started" at bounding box center [329, 118] width 37 height 7
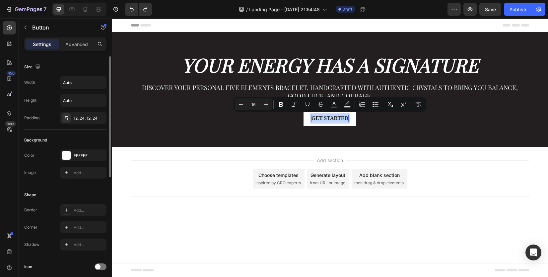
scroll to position [133, 0]
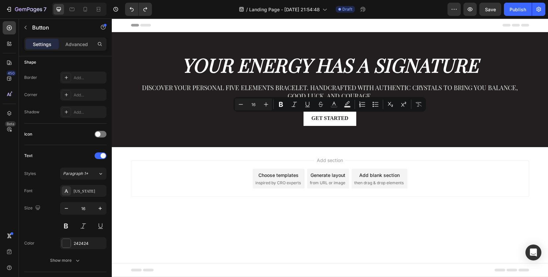
click at [193, 185] on div "Add section Choose templates inspired by CRO experts Generate layout from URL o…" at bounding box center [330, 178] width 398 height 36
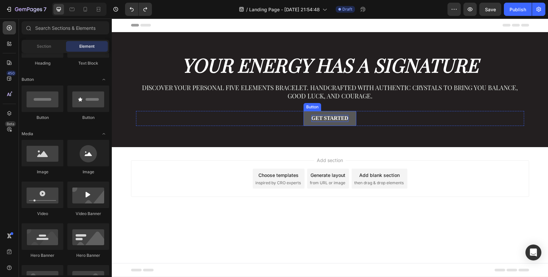
click at [322, 119] on p "Get started" at bounding box center [329, 118] width 37 height 7
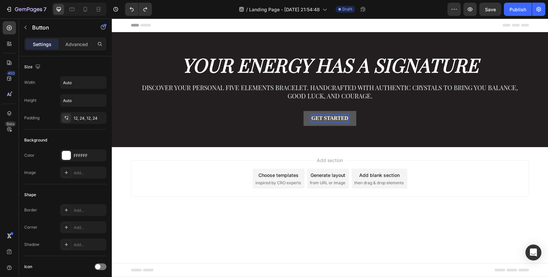
click at [322, 119] on p "Get started" at bounding box center [329, 118] width 37 height 7
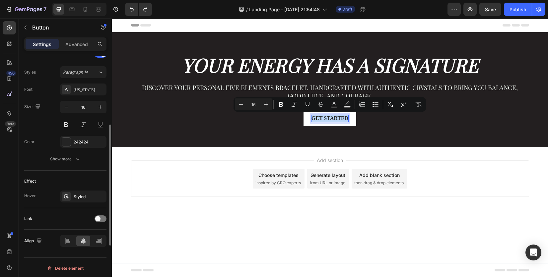
scroll to position [201, 0]
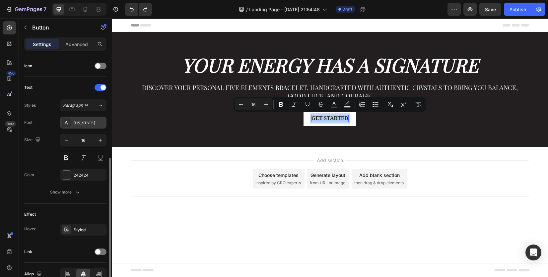
click at [77, 126] on div "New York" at bounding box center [83, 123] width 46 height 12
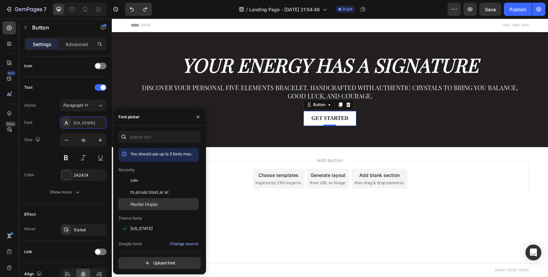
click at [160, 201] on div "Playfair Display" at bounding box center [163, 204] width 67 height 6
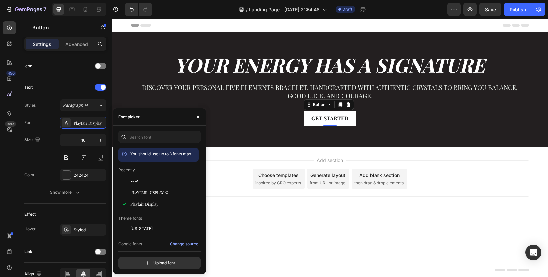
click at [270, 213] on div "Add section Choose templates inspired by CRO experts Generate layout from URL o…" at bounding box center [330, 188] width 436 height 82
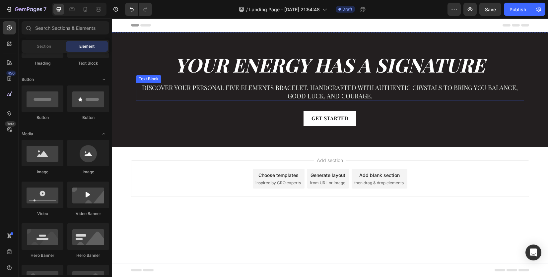
click at [303, 86] on p "Discover your personal Five Elements bracelet. Handcrafted with authentic cryst…" at bounding box center [330, 92] width 387 height 16
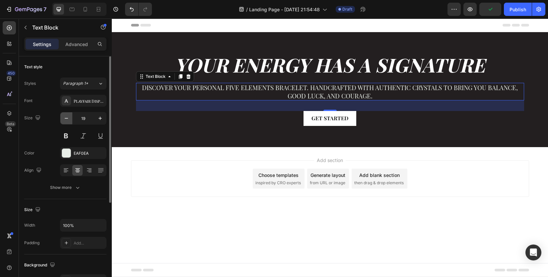
click at [68, 119] on icon "button" at bounding box center [66, 118] width 7 height 7
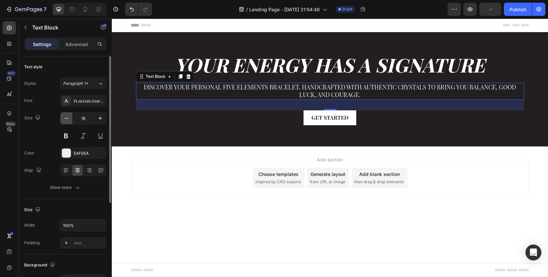
click at [67, 119] on icon "button" at bounding box center [66, 118] width 7 height 7
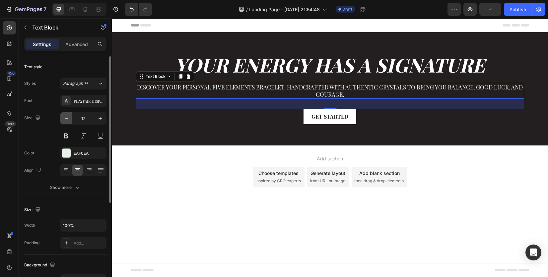
click at [67, 119] on icon "button" at bounding box center [66, 118] width 7 height 7
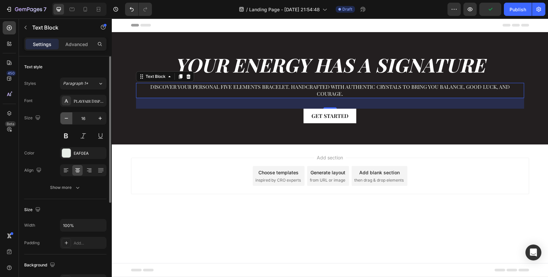
click at [67, 119] on icon "button" at bounding box center [66, 118] width 7 height 7
type input "15"
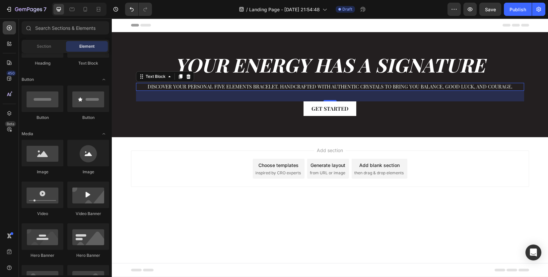
click at [121, 182] on div "Add section Choose templates inspired by CRO experts Generate layout from URL o…" at bounding box center [330, 178] width 436 height 82
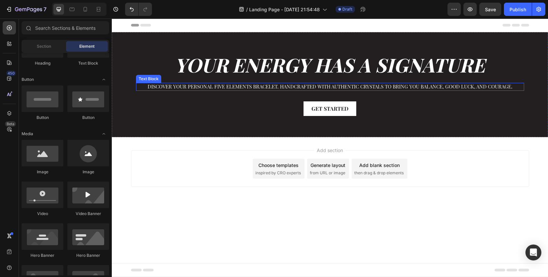
click at [171, 85] on p "Discover your personal Five Elements bracelet. Handcrafted with authentic cryst…" at bounding box center [330, 87] width 387 height 7
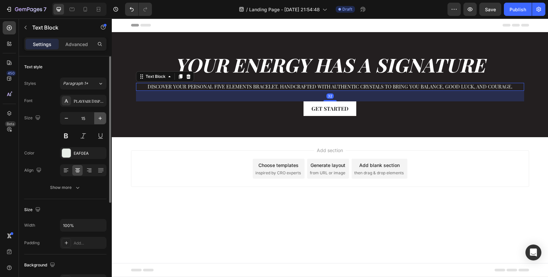
click at [99, 119] on icon "button" at bounding box center [100, 118] width 7 height 7
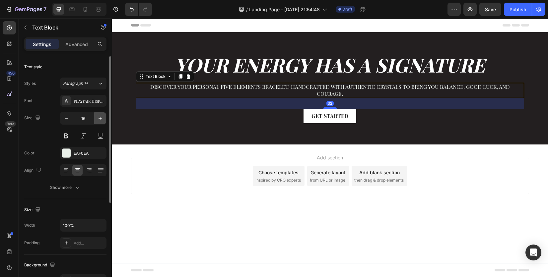
click at [99, 119] on icon "button" at bounding box center [100, 118] width 7 height 7
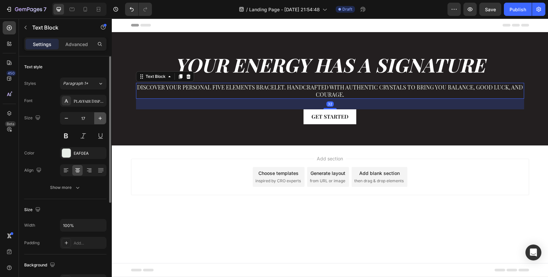
type input "18"
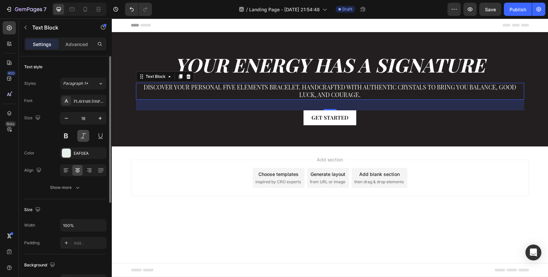
click at [86, 135] on button at bounding box center [83, 136] width 12 height 12
click at [70, 135] on button at bounding box center [66, 136] width 12 height 12
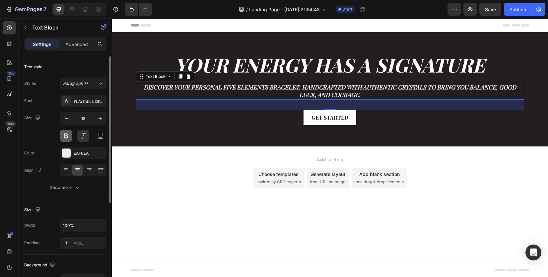
click at [70, 135] on button at bounding box center [66, 136] width 12 height 12
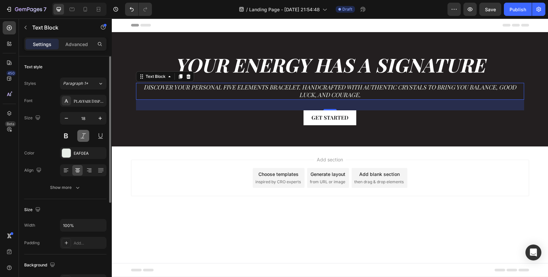
click at [87, 137] on button at bounding box center [83, 136] width 12 height 12
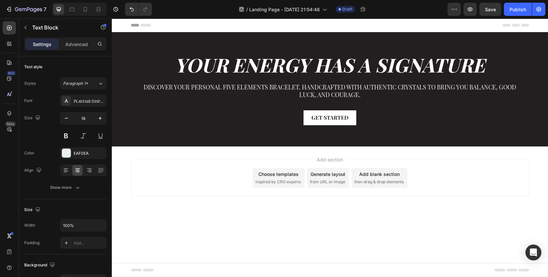
click at [196, 188] on div "Add section Choose templates inspired by CRO experts Generate layout from URL o…" at bounding box center [330, 178] width 398 height 36
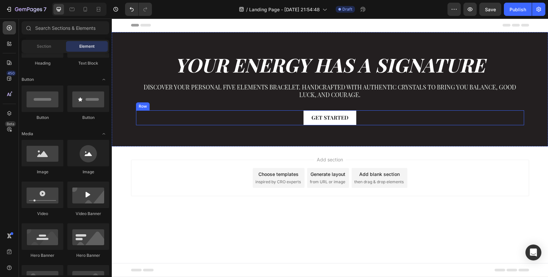
click at [172, 114] on div "Get started Button Row" at bounding box center [330, 117] width 388 height 15
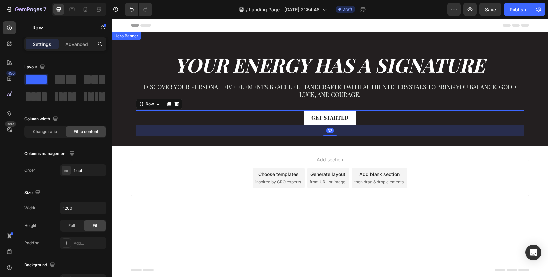
click at [125, 42] on div "⁠⁠⁠⁠⁠⁠⁠ Your Energy Has a Signature Heading Discover your personal Five Element…" at bounding box center [330, 89] width 436 height 114
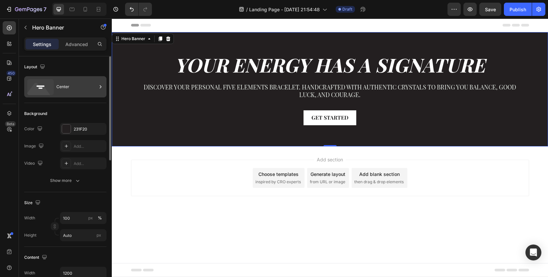
click at [77, 90] on div "Center" at bounding box center [76, 86] width 40 height 15
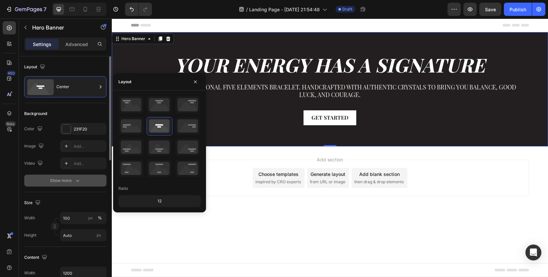
click at [63, 183] on div "Show more" at bounding box center [65, 180] width 31 height 7
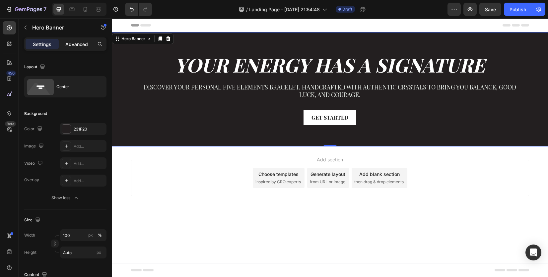
click at [75, 43] on p "Advanced" at bounding box center [76, 44] width 23 height 7
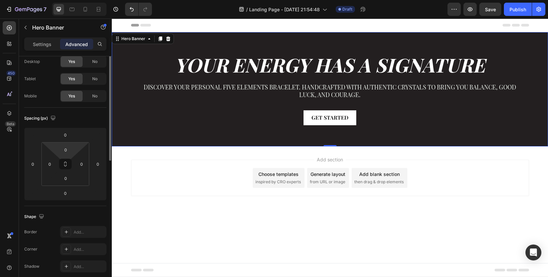
scroll to position [0, 0]
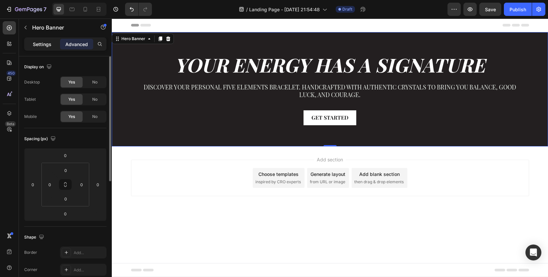
click at [41, 46] on p "Settings" at bounding box center [42, 44] width 19 height 7
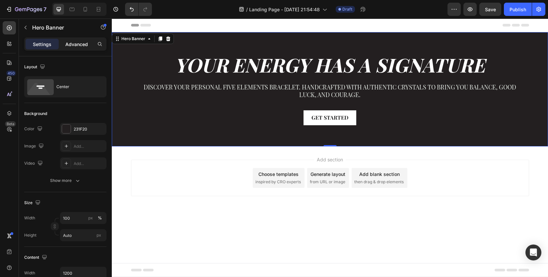
click at [77, 45] on p "Advanced" at bounding box center [76, 44] width 23 height 7
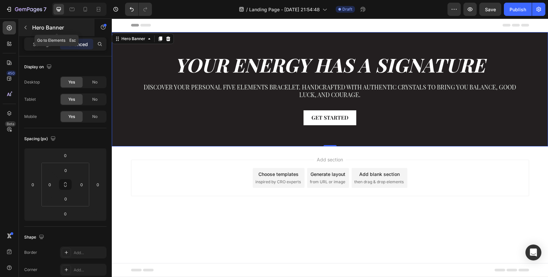
click at [33, 25] on p "Hero Banner" at bounding box center [60, 28] width 56 height 8
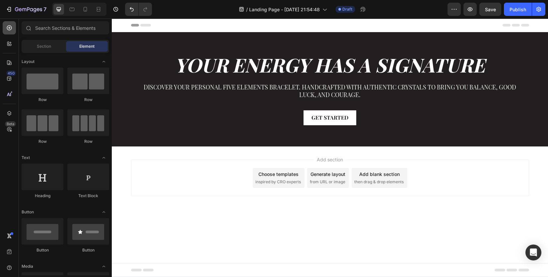
click at [14, 30] on div at bounding box center [9, 27] width 13 height 13
click at [9, 45] on icon at bounding box center [8, 45] width 2 height 2
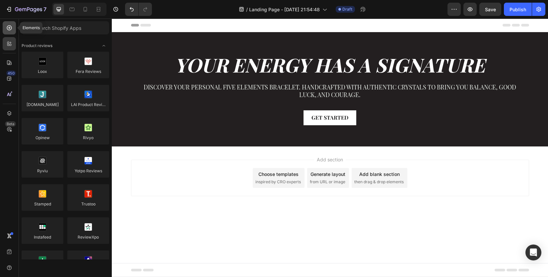
click at [10, 29] on icon at bounding box center [9, 28] width 7 height 7
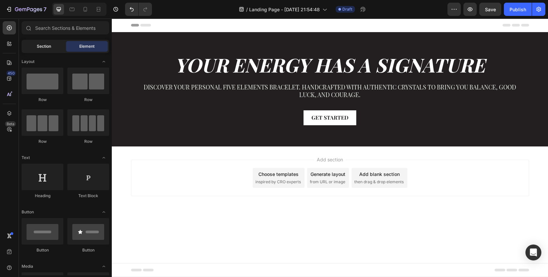
click at [48, 44] on span "Section" at bounding box center [44, 46] width 14 height 6
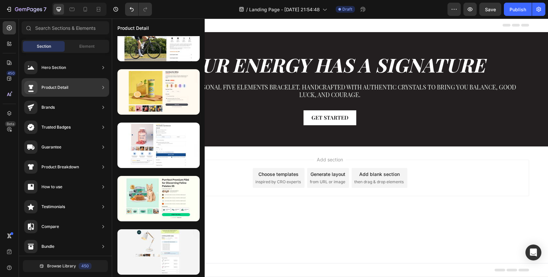
scroll to position [22, 0]
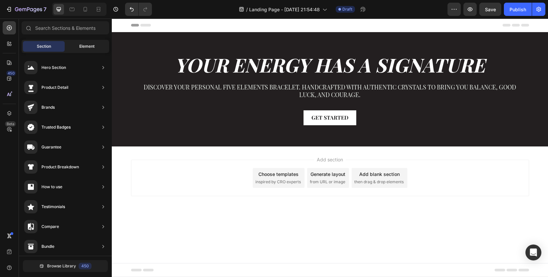
click at [93, 46] on span "Element" at bounding box center [86, 46] width 15 height 6
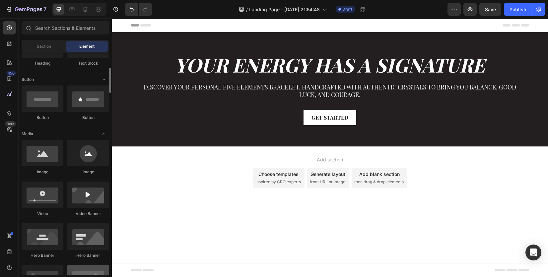
scroll to position [0, 0]
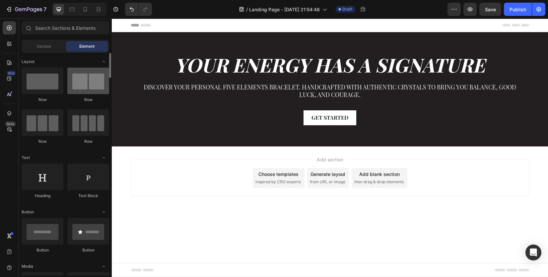
click at [91, 92] on div at bounding box center [88, 81] width 42 height 27
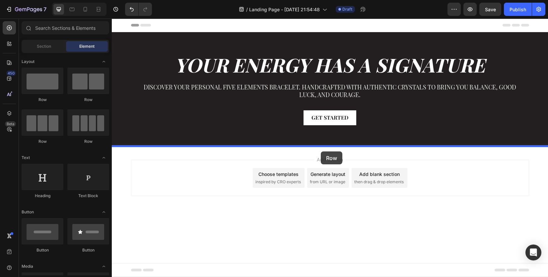
drag, startPoint x: 210, startPoint y: 119, endPoint x: 321, endPoint y: 151, distance: 115.0
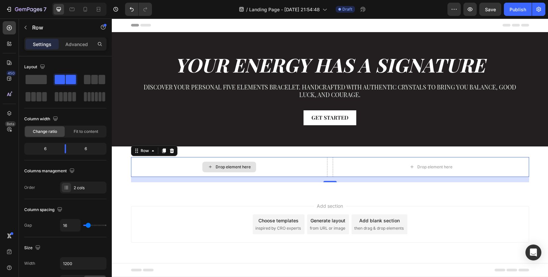
click at [250, 166] on div "Drop element here" at bounding box center [232, 166] width 35 height 5
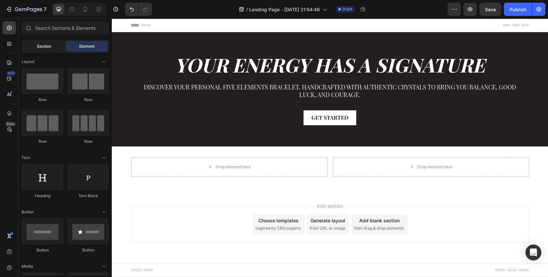
click at [43, 44] on span "Section" at bounding box center [44, 46] width 14 height 6
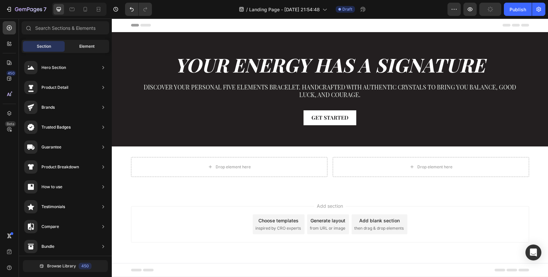
click at [78, 46] on div "Element" at bounding box center [87, 46] width 42 height 11
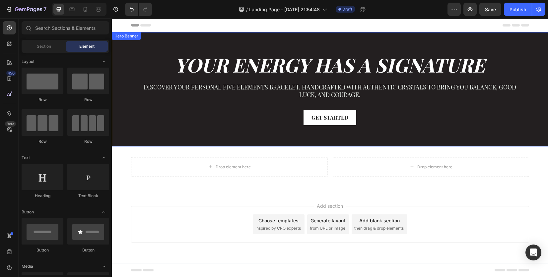
click at [152, 129] on div "⁠⁠⁠⁠⁠⁠⁠ Your Energy Has a Signature Heading Discover your personal Five Element…" at bounding box center [330, 95] width 388 height 82
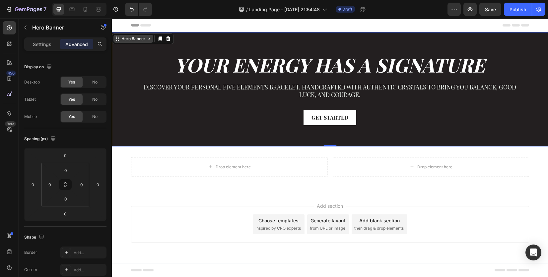
click at [150, 38] on icon at bounding box center [149, 38] width 5 height 5
click at [150, 40] on icon at bounding box center [149, 38] width 5 height 5
click at [149, 41] on div "Hero Banner" at bounding box center [133, 39] width 40 height 8
click at [116, 38] on icon at bounding box center [117, 38] width 5 height 5
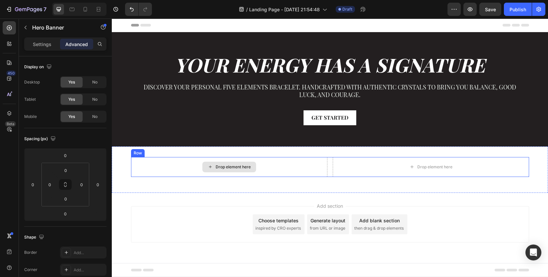
click at [234, 163] on div "Drop element here" at bounding box center [229, 167] width 54 height 11
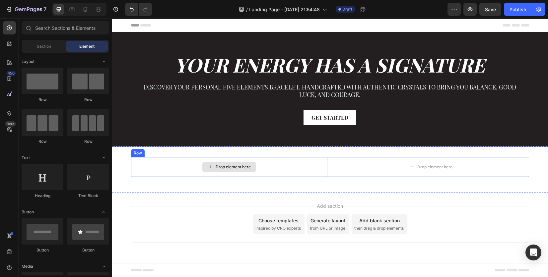
click at [228, 165] on div "Drop element here" at bounding box center [232, 166] width 35 height 5
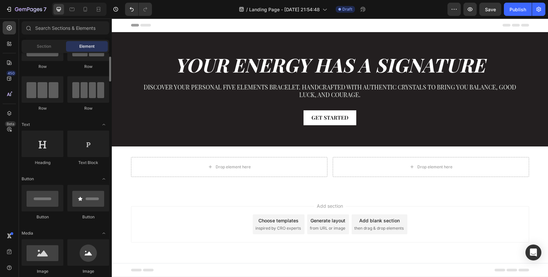
scroll to position [99, 0]
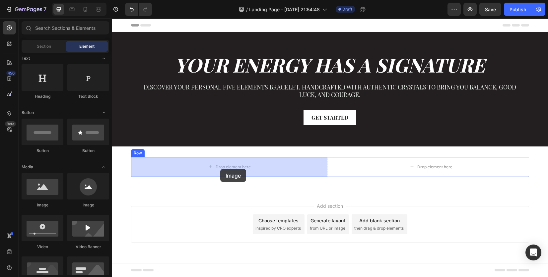
drag, startPoint x: 154, startPoint y: 207, endPoint x: 220, endPoint y: 169, distance: 75.7
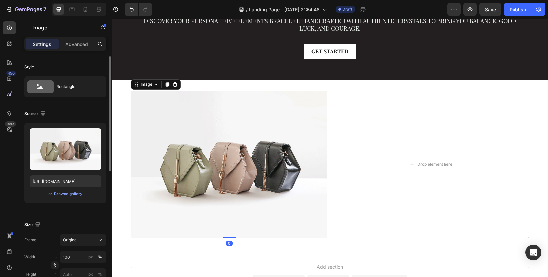
scroll to position [33, 0]
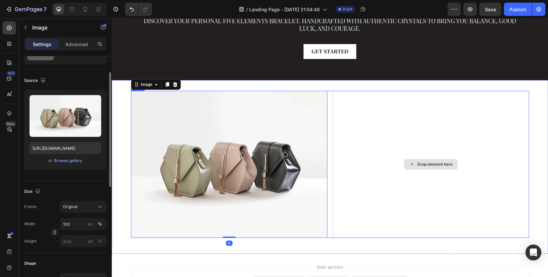
click at [403, 184] on div "Drop element here" at bounding box center [430, 164] width 196 height 147
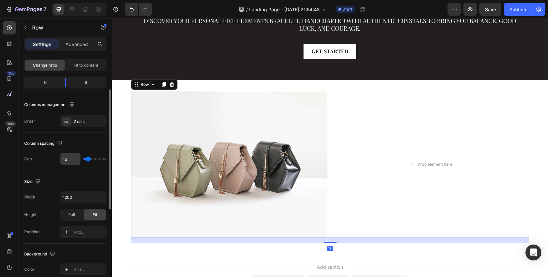
scroll to position [166, 0]
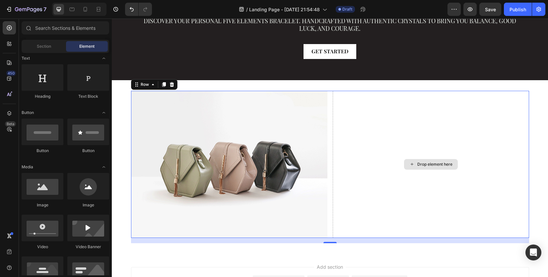
click at [419, 166] on div "Drop element here" at bounding box center [434, 164] width 35 height 5
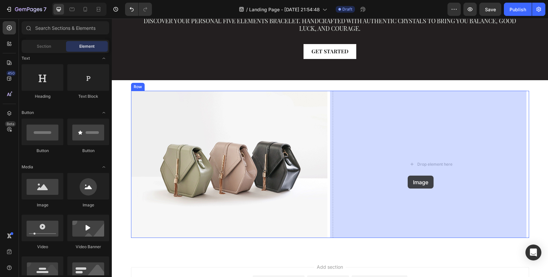
drag, startPoint x: 156, startPoint y: 210, endPoint x: 407, endPoint y: 176, distance: 253.9
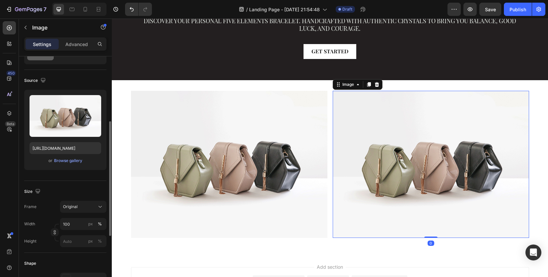
scroll to position [66, 0]
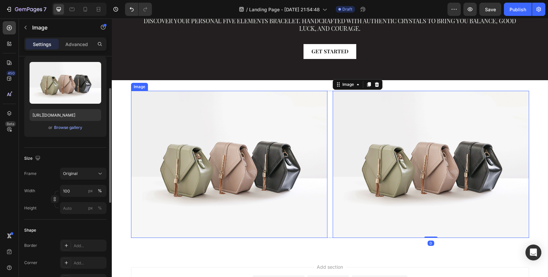
click at [211, 199] on img at bounding box center [229, 164] width 196 height 147
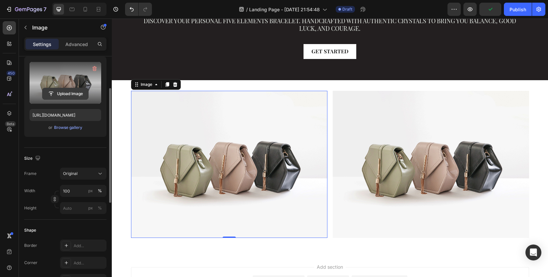
click at [70, 91] on input "file" at bounding box center [65, 93] width 46 height 11
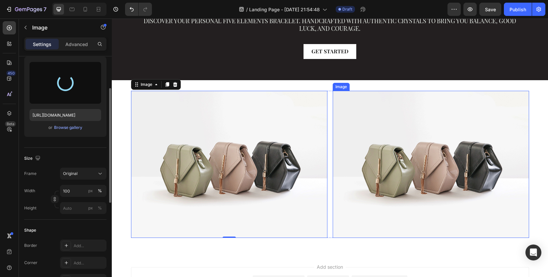
type input "https://cdn.shopify.com/s/files/1/0958/9853/4169/files/gempages_581494334554112…"
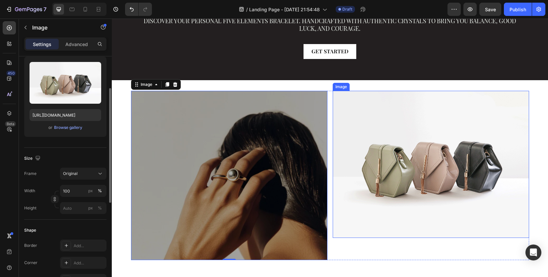
click at [394, 176] on img at bounding box center [430, 164] width 196 height 147
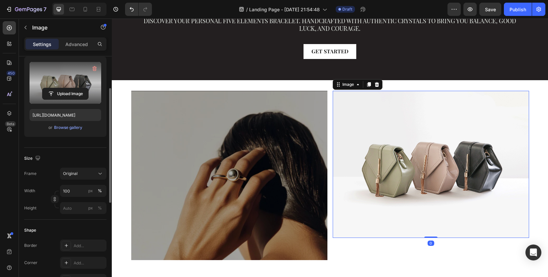
click at [62, 84] on label at bounding box center [66, 83] width 72 height 42
click at [62, 88] on input "file" at bounding box center [65, 93] width 46 height 11
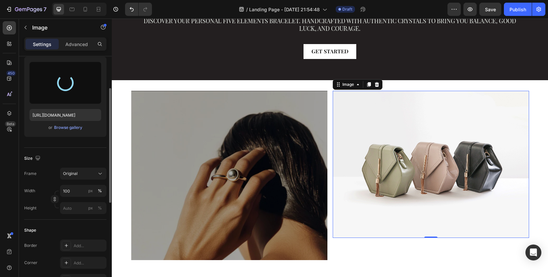
type input "https://cdn.shopify.com/s/files/1/0958/9853/4169/files/gempages_581494334554112…"
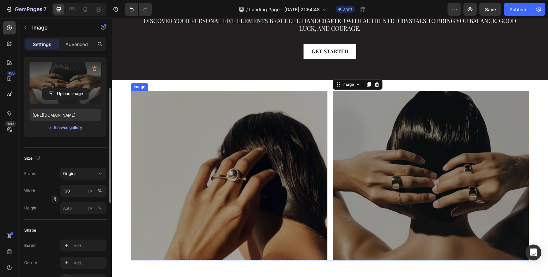
click at [161, 150] on img at bounding box center [229, 175] width 196 height 169
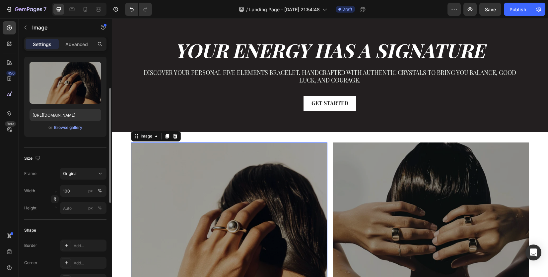
scroll to position [0, 0]
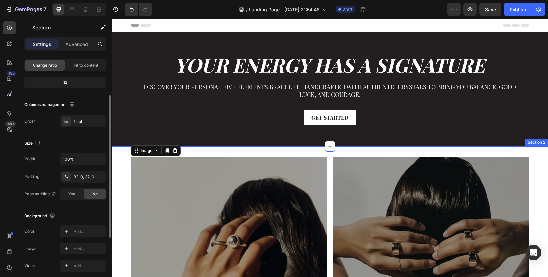
click at [254, 151] on div "Image 0 Image Row Section 2" at bounding box center [330, 245] width 436 height 196
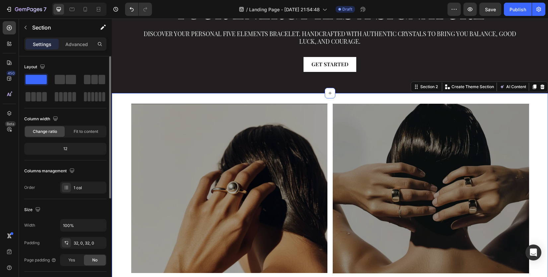
scroll to position [66, 0]
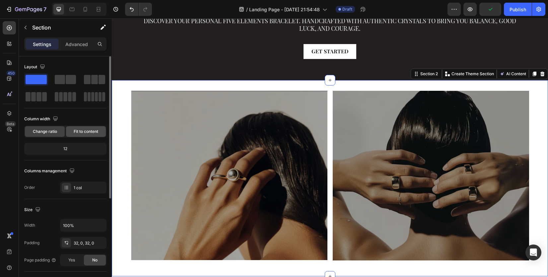
click at [85, 134] on span "Fit to content" at bounding box center [86, 132] width 25 height 6
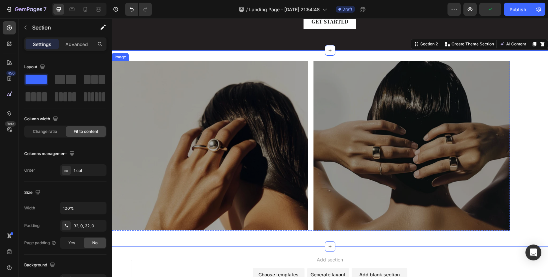
scroll to position [99, 0]
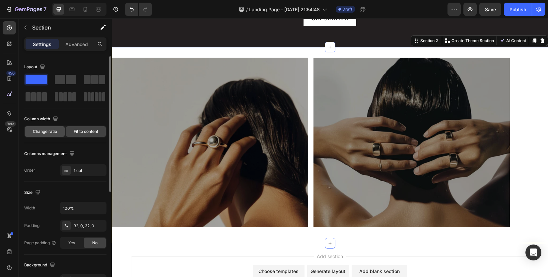
click at [40, 133] on span "Change ratio" at bounding box center [45, 132] width 24 height 6
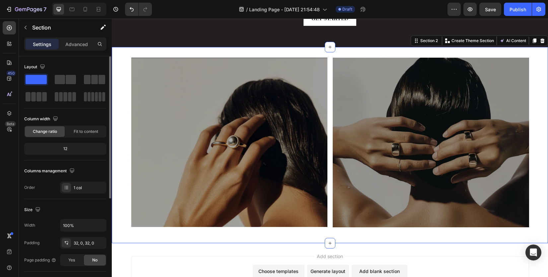
click at [81, 149] on div "12" at bounding box center [66, 148] width 80 height 9
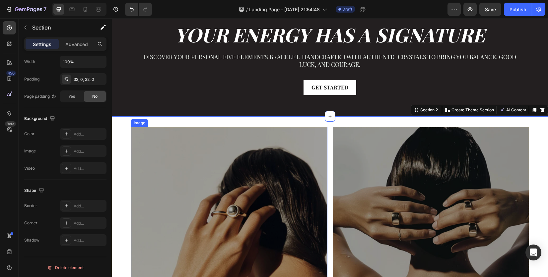
scroll to position [33, 0]
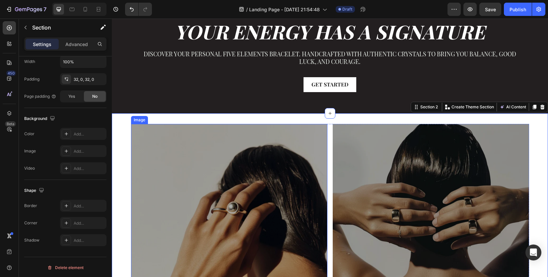
click at [320, 126] on img at bounding box center [229, 208] width 196 height 169
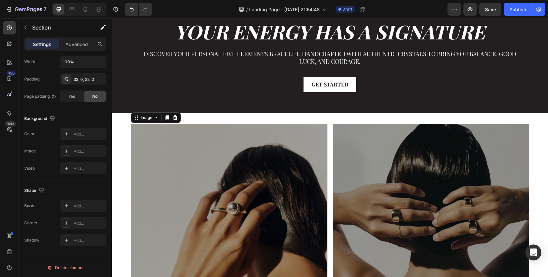
scroll to position [0, 0]
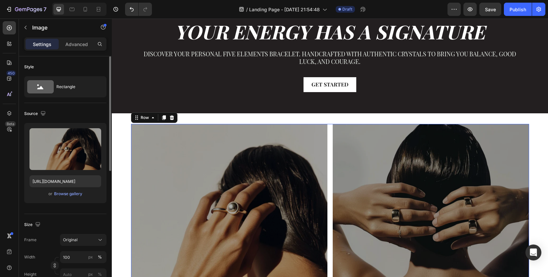
click at [327, 125] on div "Image Image Row 16" at bounding box center [330, 209] width 398 height 170
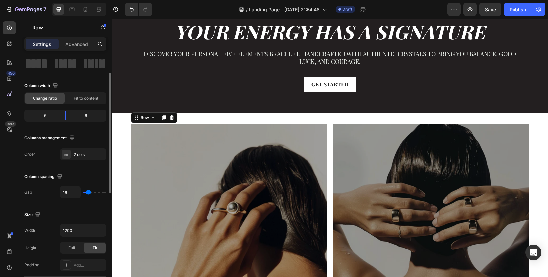
scroll to position [66, 0]
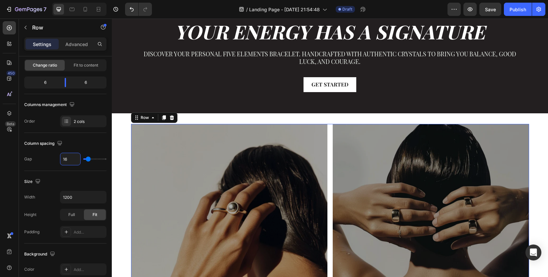
click at [77, 160] on input "16" at bounding box center [70, 159] width 20 height 12
type input "4"
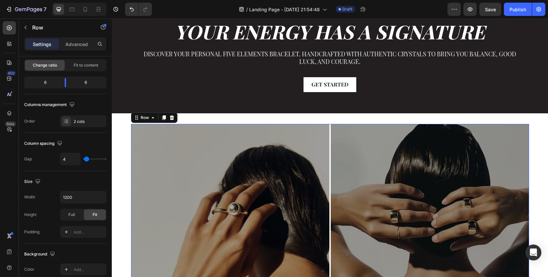
type input "0"
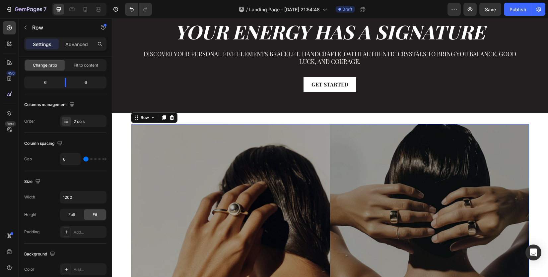
drag, startPoint x: 87, startPoint y: 160, endPoint x: 82, endPoint y: 161, distance: 4.7
type input "0"
click at [83, 160] on input "range" at bounding box center [94, 158] width 23 height 1
type input "3"
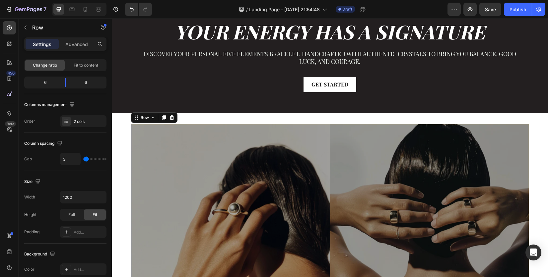
type input "22"
type input "25"
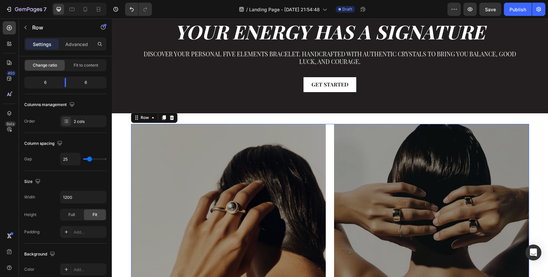
type input "24"
type input "19"
type input "12"
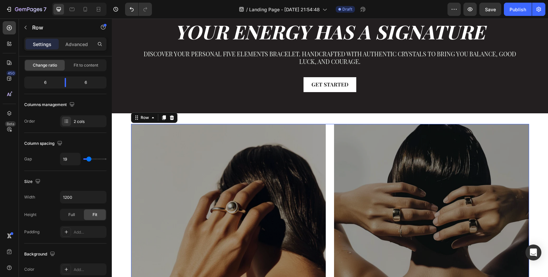
type input "12"
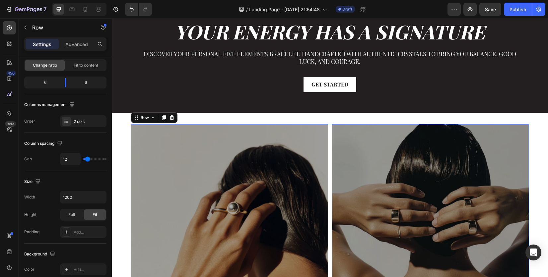
type input "7"
type input "4"
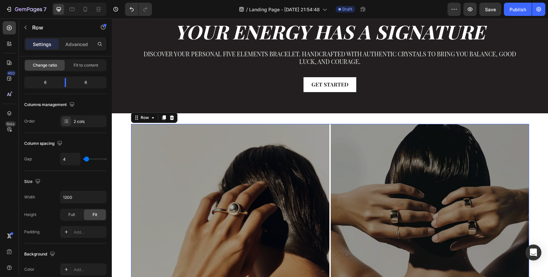
type input "0"
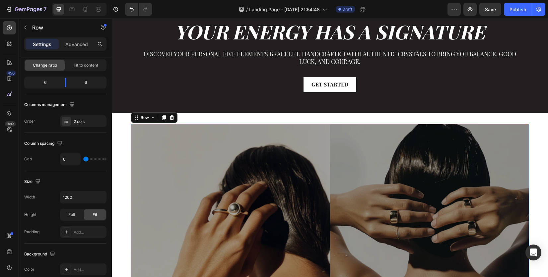
drag, startPoint x: 85, startPoint y: 159, endPoint x: 81, endPoint y: 160, distance: 4.5
click at [83, 160] on input "range" at bounding box center [94, 158] width 23 height 1
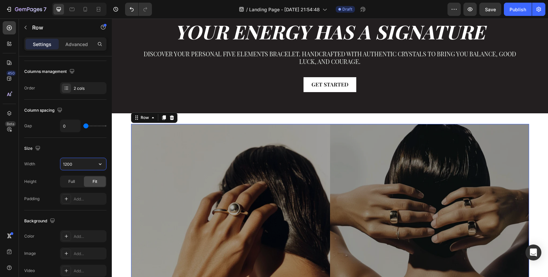
click at [84, 165] on input "1200" at bounding box center [83, 164] width 46 height 12
click at [103, 165] on icon "button" at bounding box center [100, 164] width 7 height 7
click at [96, 195] on span "100%" at bounding box center [95, 193] width 11 height 6
type input "100%"
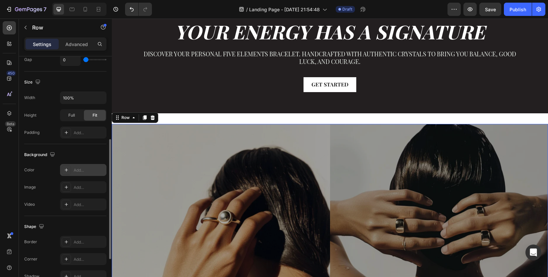
scroll to position [239, 0]
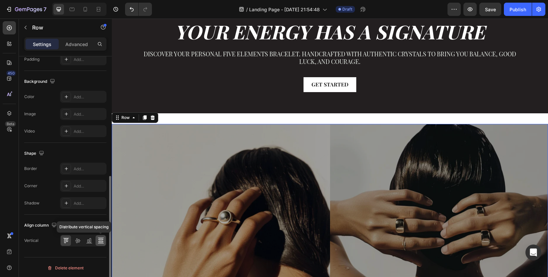
click at [100, 239] on icon at bounding box center [100, 239] width 5 height 1
click at [88, 241] on icon at bounding box center [88, 241] width 2 height 3
click at [79, 240] on icon at bounding box center [77, 240] width 7 height 7
click at [69, 240] on div at bounding box center [66, 240] width 10 height 11
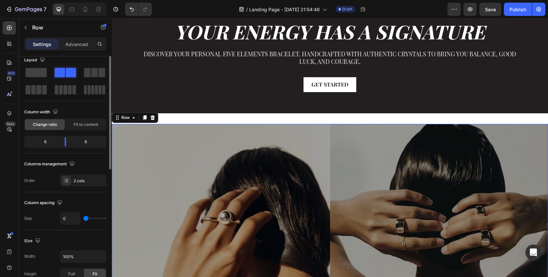
scroll to position [0, 0]
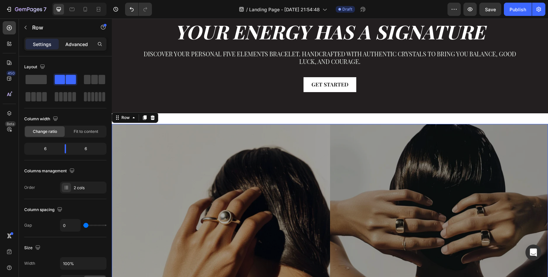
click at [81, 45] on p "Advanced" at bounding box center [76, 44] width 23 height 7
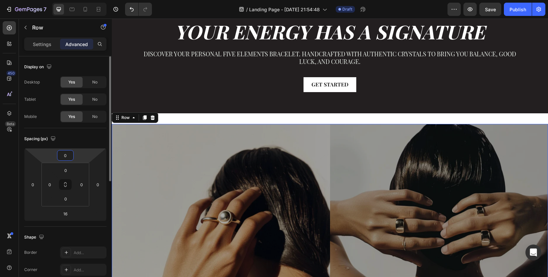
click at [68, 156] on input "0" at bounding box center [65, 155] width 13 height 10
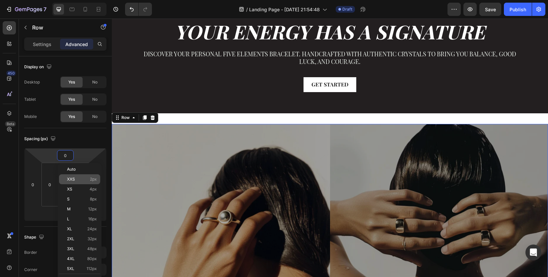
click at [84, 184] on div "XXS 2px" at bounding box center [79, 179] width 41 height 10
type input "2"
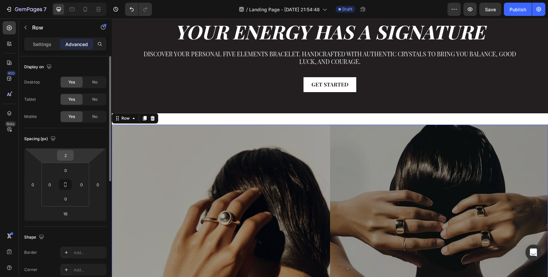
click at [67, 155] on input "2" at bounding box center [65, 155] width 13 height 10
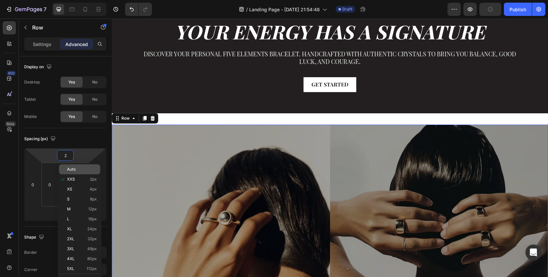
click at [65, 171] on div "Auto" at bounding box center [79, 169] width 41 height 10
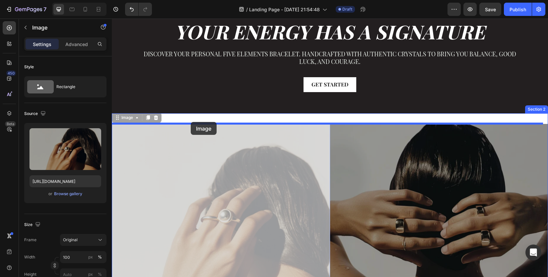
drag, startPoint x: 188, startPoint y: 132, endPoint x: 191, endPoint y: 122, distance: 10.5
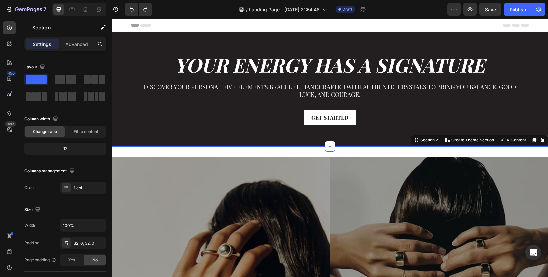
click at [163, 150] on div "Image Image Row Section 2 You can create reusable sections Create Theme Section…" at bounding box center [330, 254] width 436 height 215
click at [82, 41] on p "Advanced" at bounding box center [76, 44] width 23 height 7
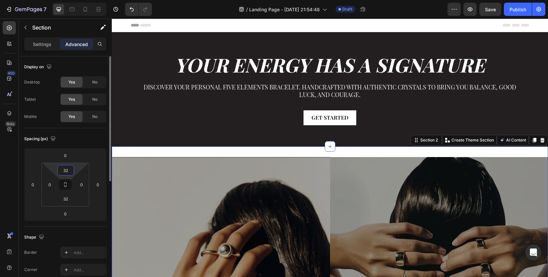
click at [67, 170] on input "32" at bounding box center [65, 170] width 13 height 10
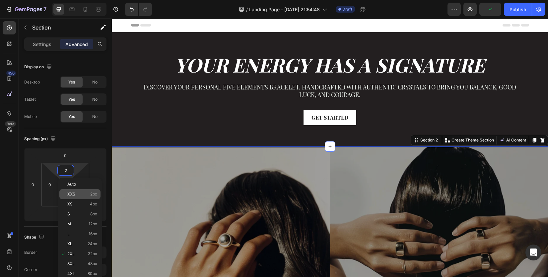
click at [64, 197] on div "XXS 2px" at bounding box center [79, 194] width 41 height 10
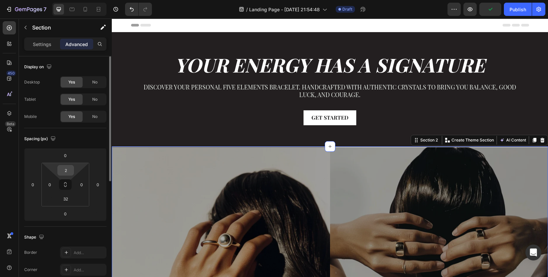
click at [63, 170] on input "2" at bounding box center [65, 170] width 13 height 10
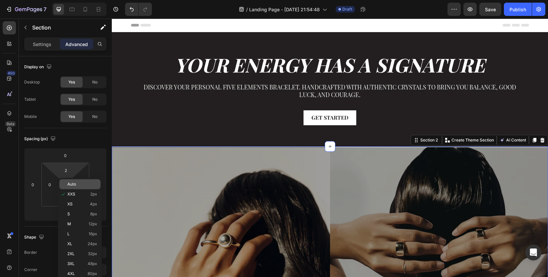
click at [63, 183] on div "Auto" at bounding box center [79, 184] width 41 height 10
type input "Auto"
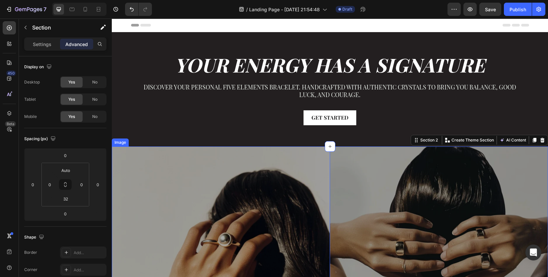
scroll to position [99, 0]
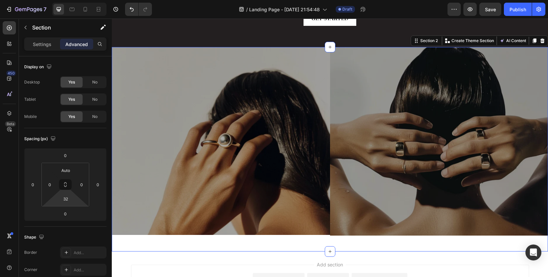
click at [81, 0] on html "7 / Landing Page - [DATE] 21:54:48 Draft Preview Save Publish 450 Beta Sections…" at bounding box center [274, 0] width 548 height 0
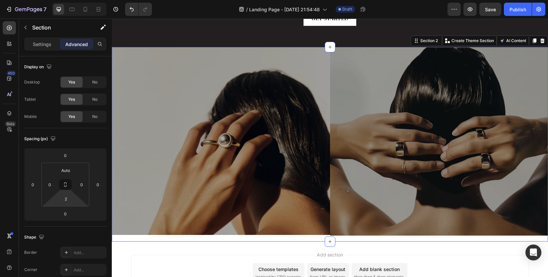
type input "0"
drag, startPoint x: 81, startPoint y: 200, endPoint x: 81, endPoint y: 210, distance: 9.6
click at [81, 0] on html "7 / Landing Page - [DATE] 21:54:48 Draft Preview Save Publish 450 Beta Sections…" at bounding box center [274, 0] width 548 height 0
click at [81, 230] on div "Shape Border Add... Corner Add... Shadow Add..." at bounding box center [65, 263] width 82 height 72
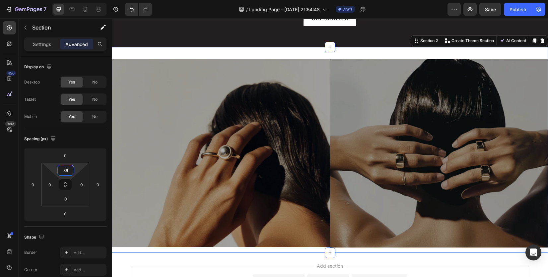
type input "0"
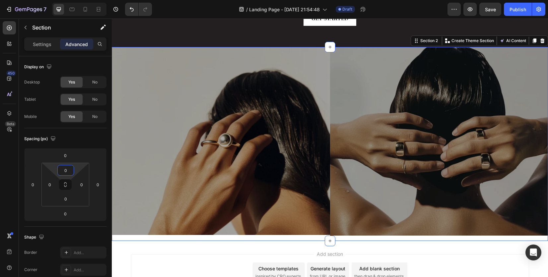
drag, startPoint x: 76, startPoint y: 173, endPoint x: 76, endPoint y: 194, distance: 20.6
click at [76, 0] on html "7 / Landing Page - [DATE] 21:54:48 Draft Preview Save Publish 450 Beta Sections…" at bounding box center [274, 0] width 548 height 0
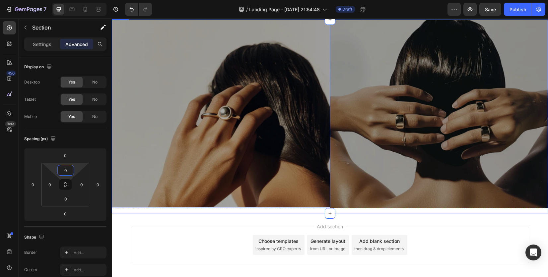
scroll to position [133, 0]
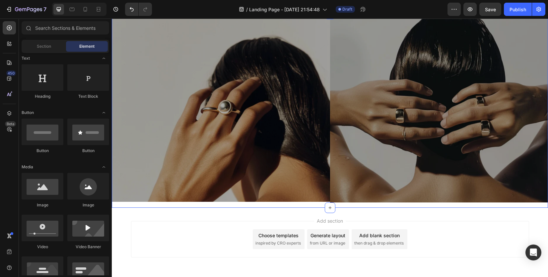
click at [161, 229] on div "Add section Choose templates inspired by CRO experts Generate layout from URL o…" at bounding box center [330, 239] width 398 height 36
click at [199, 165] on img at bounding box center [221, 108] width 218 height 188
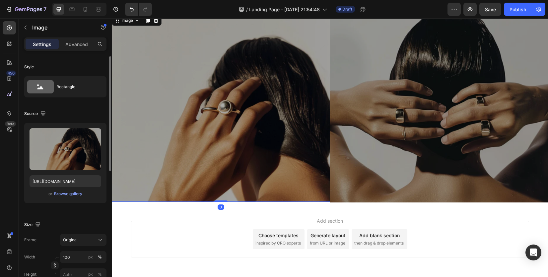
scroll to position [33, 0]
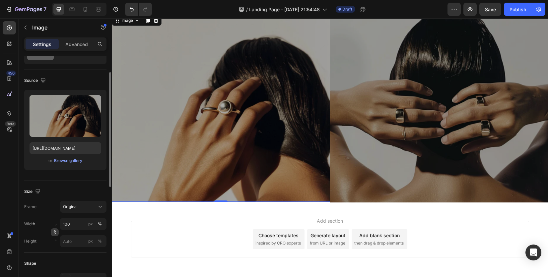
click at [57, 232] on button "button" at bounding box center [55, 232] width 8 height 8
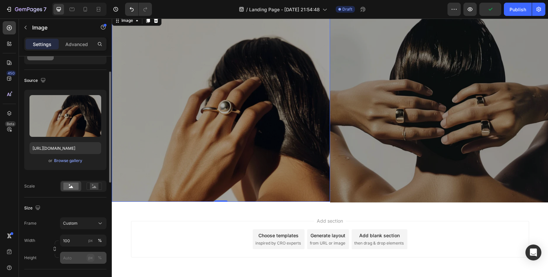
click at [90, 259] on div "px" at bounding box center [90, 258] width 5 height 6
click at [102, 259] on button "%" at bounding box center [100, 258] width 8 height 8
drag, startPoint x: 221, startPoint y: 200, endPoint x: 212, endPoint y: 201, distance: 9.3
click at [212, 201] on div "Image 3 Image Row" at bounding box center [330, 111] width 436 height 194
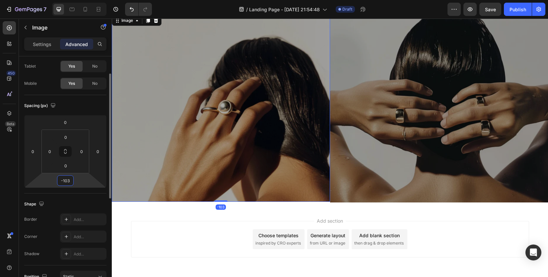
drag, startPoint x: 75, startPoint y: 179, endPoint x: 73, endPoint y: 197, distance: 17.6
click at [73, 0] on html "7 / Landing Page - [DATE] 21:54:48 Draft Preview Save Publish 450 Beta Sections…" at bounding box center [274, 0] width 548 height 0
type input "5"
drag, startPoint x: 79, startPoint y: 182, endPoint x: 89, endPoint y: 164, distance: 20.2
click at [89, 0] on html "7 / Landing Page - [DATE] 21:54:48 Draft Preview Save Publish 450 Beta Sections…" at bounding box center [274, 0] width 548 height 0
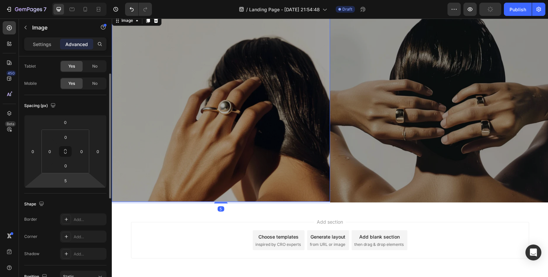
click at [76, 0] on html "7 / Landing Page - Aug 25, 21:54:48 Draft Preview Publish 450 Beta Sections(18)…" at bounding box center [274, 0] width 548 height 0
click at [69, 182] on input "5" at bounding box center [65, 181] width 13 height 10
type input "0"
click at [80, 194] on div "Shape Border Add... Corner Add... Shadow Add..." at bounding box center [65, 230] width 82 height 72
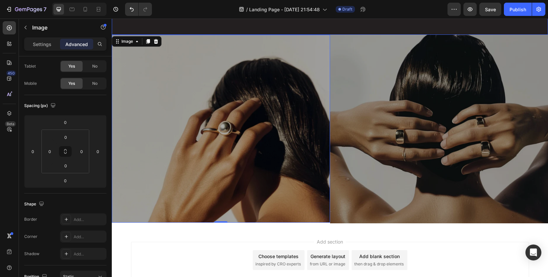
scroll to position [133, 0]
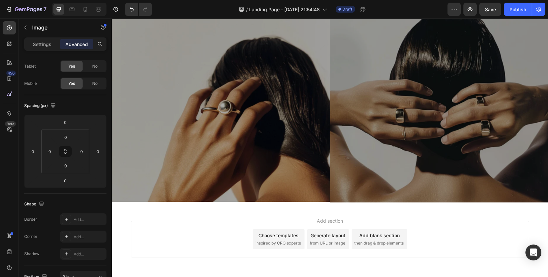
click at [346, 210] on div "Add section Choose templates inspired by CRO experts Generate layout from URL o…" at bounding box center [330, 249] width 436 height 82
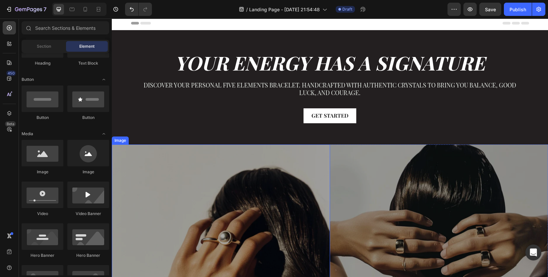
scroll to position [0, 0]
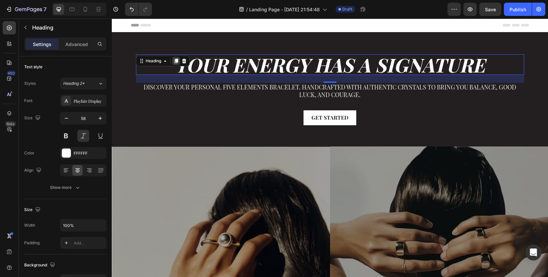
click at [174, 58] on icon at bounding box center [175, 60] width 5 height 5
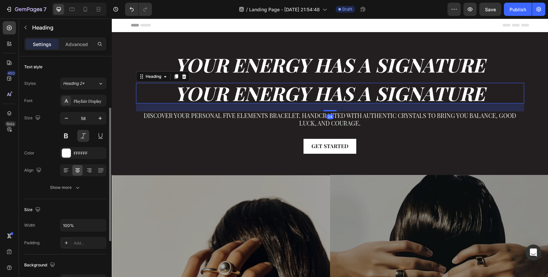
scroll to position [33, 0]
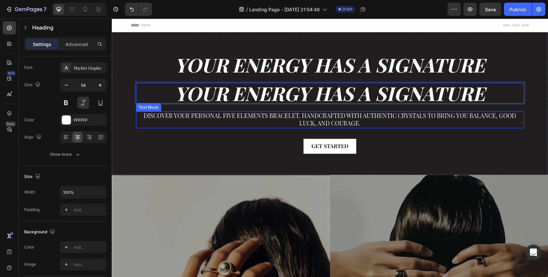
drag, startPoint x: 272, startPoint y: 88, endPoint x: 271, endPoint y: 115, distance: 26.5
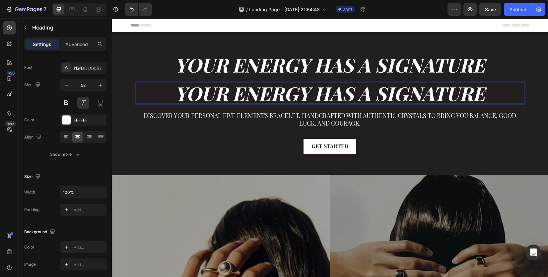
click at [286, 102] on strong "Your Energy Has a Signature" at bounding box center [330, 93] width 310 height 26
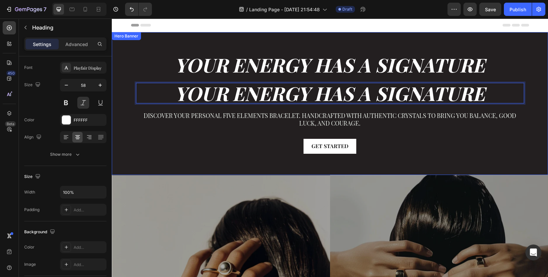
click at [141, 70] on h2 "Your Energy Has a Signature" at bounding box center [330, 64] width 388 height 21
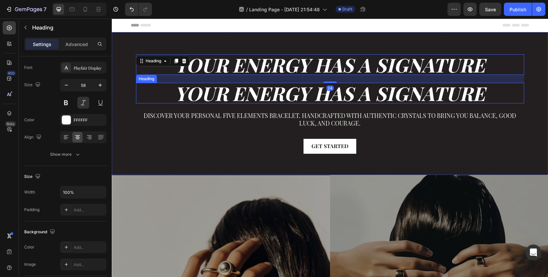
click at [155, 86] on p "⁠⁠⁠⁠⁠⁠⁠ Your Energy Has a Signature" at bounding box center [330, 93] width 387 height 19
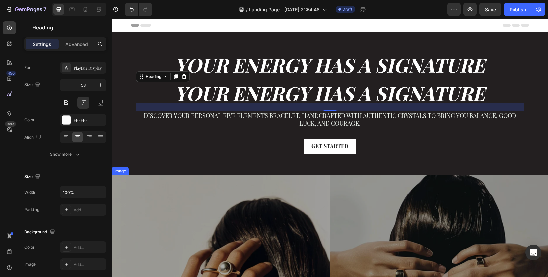
drag, startPoint x: 305, startPoint y: 105, endPoint x: 291, endPoint y: 213, distance: 108.6
click at [291, 213] on div "Your Energy Has a Signature Heading ⁠⁠⁠⁠⁠⁠⁠ Your Energy Has a Signature Heading…" at bounding box center [330, 200] width 436 height 337
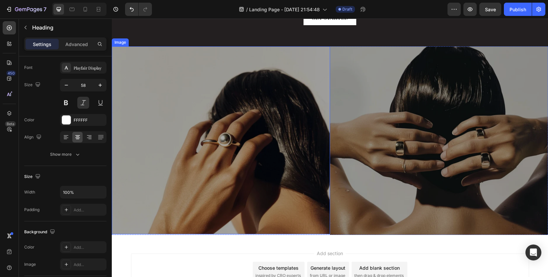
scroll to position [133, 0]
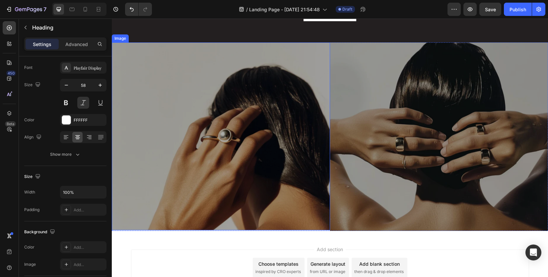
click at [205, 136] on img at bounding box center [221, 136] width 218 height 188
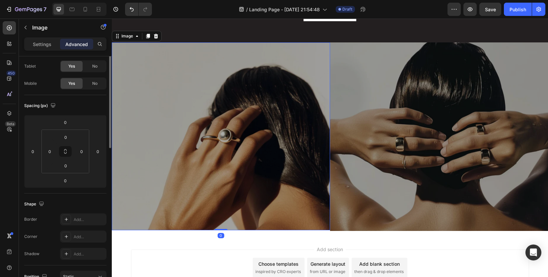
scroll to position [0, 0]
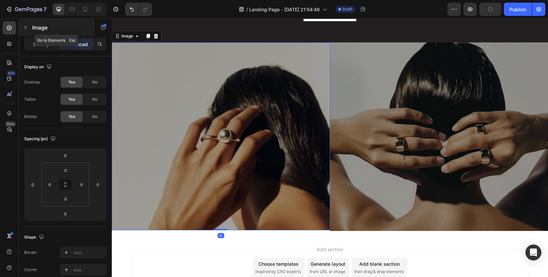
click at [33, 30] on p "Image" at bounding box center [60, 28] width 56 height 8
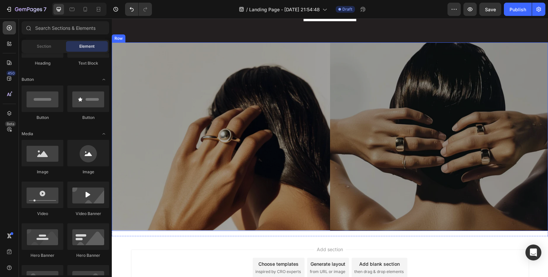
click at [320, 230] on div "Image Image Row" at bounding box center [330, 139] width 436 height 194
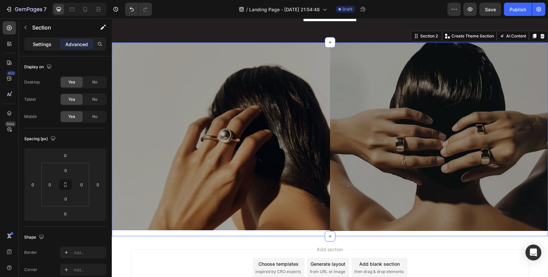
click at [34, 39] on div "Settings" at bounding box center [42, 44] width 33 height 11
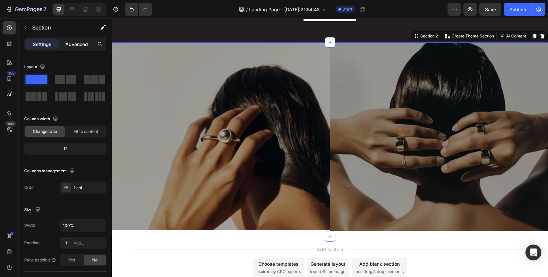
click at [78, 40] on div "Advanced" at bounding box center [76, 44] width 33 height 11
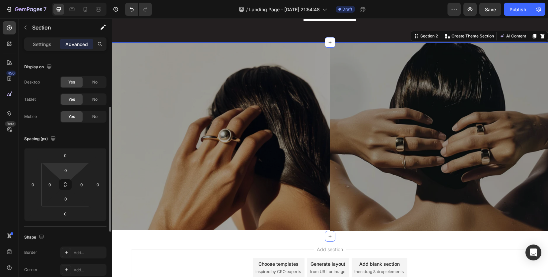
scroll to position [66, 0]
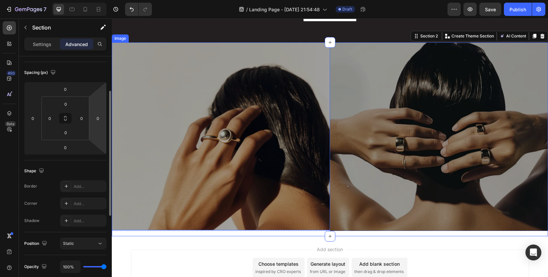
click at [193, 146] on img at bounding box center [221, 136] width 218 height 188
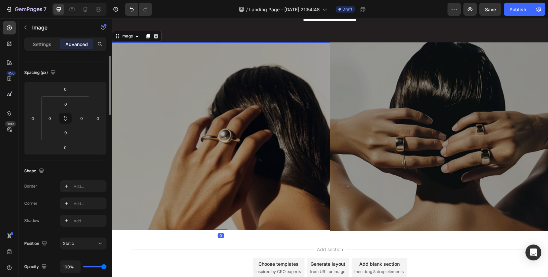
scroll to position [0, 0]
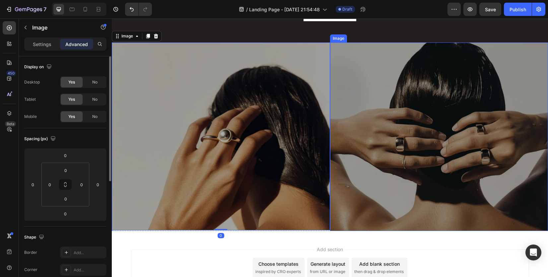
click at [367, 160] on img at bounding box center [439, 136] width 218 height 189
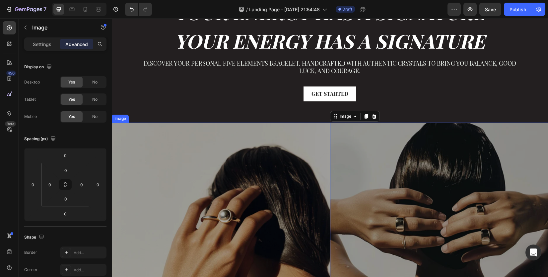
scroll to position [66, 0]
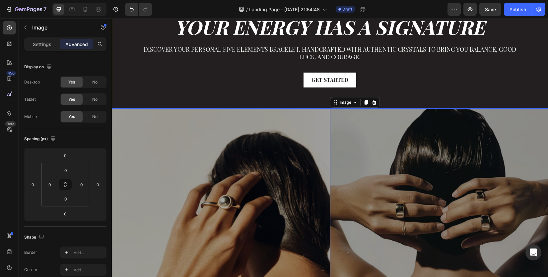
click at [248, 34] on strong "Your Energy Has a Signature" at bounding box center [330, 27] width 310 height 26
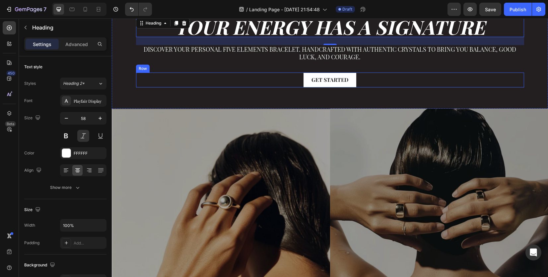
drag, startPoint x: 240, startPoint y: 38, endPoint x: 220, endPoint y: 84, distance: 50.0
click at [220, 84] on div "Your Energy Has a Signature Heading ⁠⁠⁠⁠⁠⁠⁠ Your Energy Has a Signature Heading…" at bounding box center [330, 43] width 388 height 110
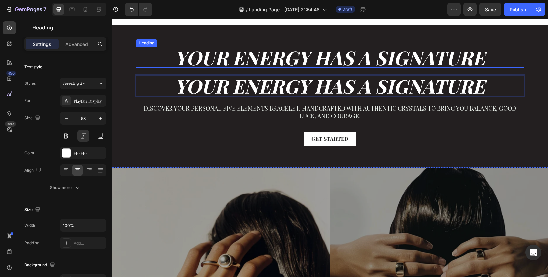
scroll to position [0, 0]
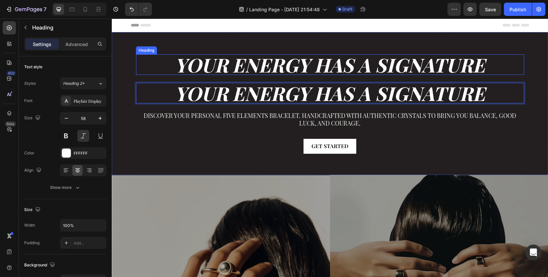
click at [261, 74] on strong "Your Energy Has a Signature" at bounding box center [330, 65] width 310 height 26
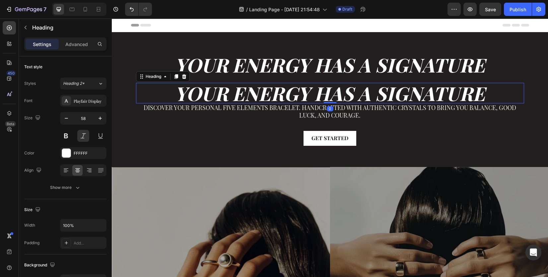
drag, startPoint x: 324, startPoint y: 110, endPoint x: 327, endPoint y: 100, distance: 10.7
click at [327, 100] on div "⁠⁠⁠⁠⁠⁠⁠ Your Energy Has a Signature Heading 0" at bounding box center [330, 93] width 388 height 21
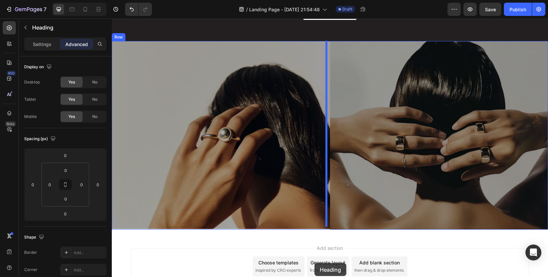
scroll to position [176, 0]
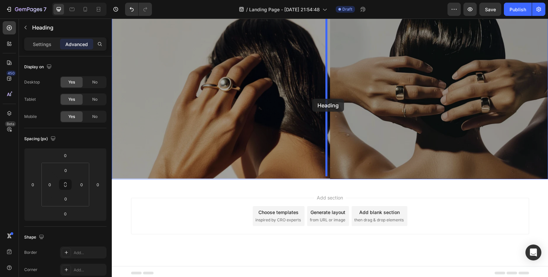
drag, startPoint x: 165, startPoint y: 80, endPoint x: 312, endPoint y: 97, distance: 147.5
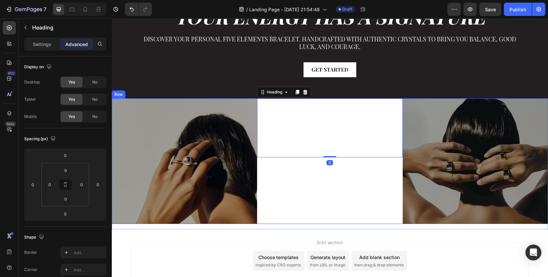
scroll to position [27, 0]
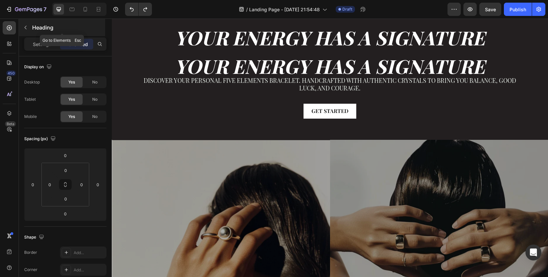
click at [31, 27] on div "Heading" at bounding box center [62, 27] width 86 height 17
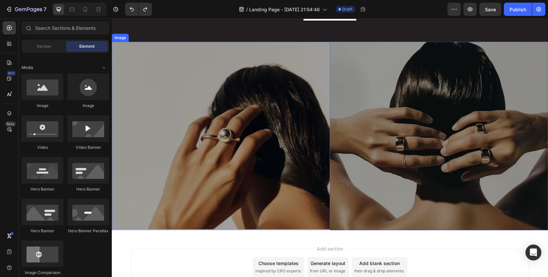
scroll to position [127, 0]
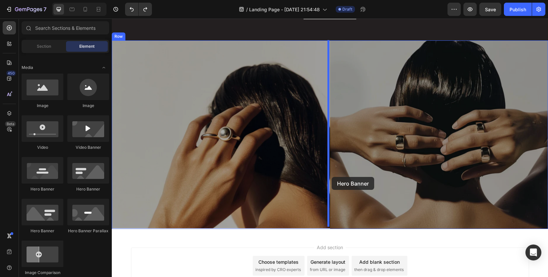
drag, startPoint x: 157, startPoint y: 196, endPoint x: 331, endPoint y: 177, distance: 175.0
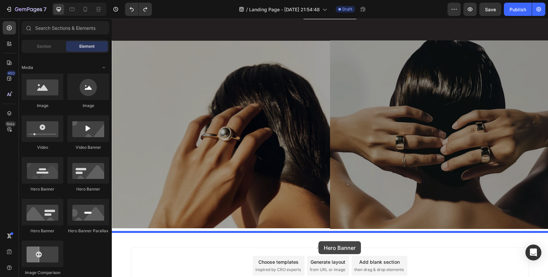
drag, startPoint x: 154, startPoint y: 199, endPoint x: 318, endPoint y: 241, distance: 169.2
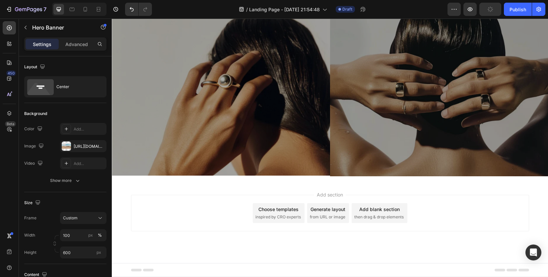
scroll to position [176, 0]
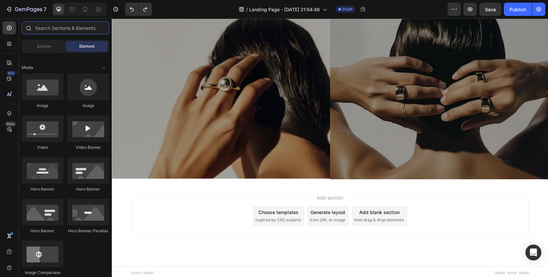
click at [64, 24] on input "text" at bounding box center [66, 27] width 88 height 13
click at [12, 30] on icon at bounding box center [9, 28] width 7 height 7
click at [54, 30] on input "text" at bounding box center [66, 27] width 88 height 13
click at [45, 45] on span "Section" at bounding box center [44, 46] width 14 height 6
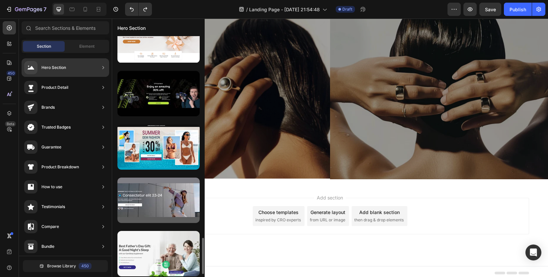
scroll to position [1221, 0]
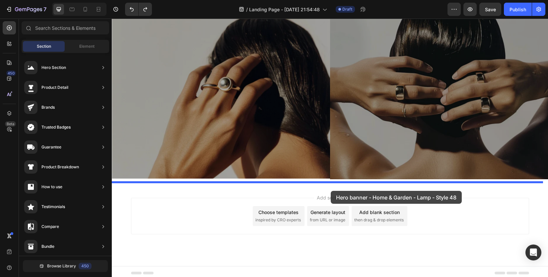
drag, startPoint x: 261, startPoint y: 197, endPoint x: 331, endPoint y: 191, distance: 69.5
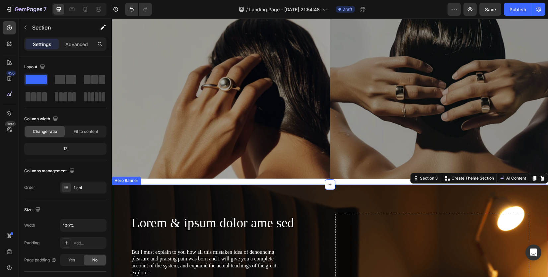
scroll to position [259, 0]
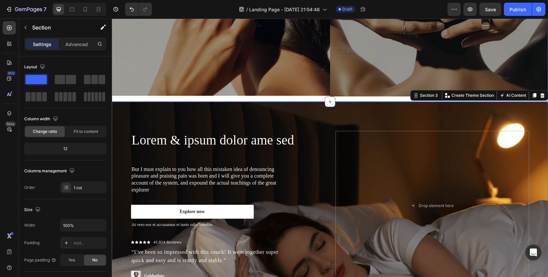
click at [345, 95] on div "Image Image Row" at bounding box center [330, 5] width 436 height 194
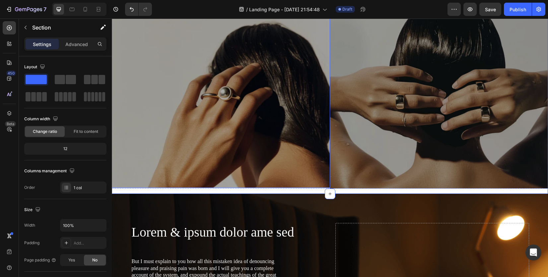
scroll to position [93, 0]
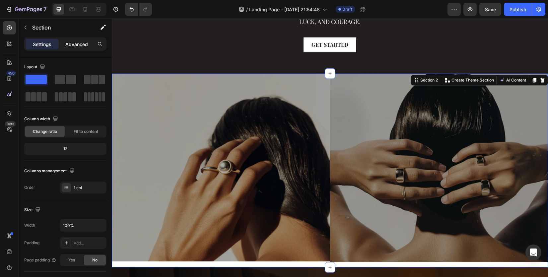
click at [79, 43] on p "Advanced" at bounding box center [76, 44] width 23 height 7
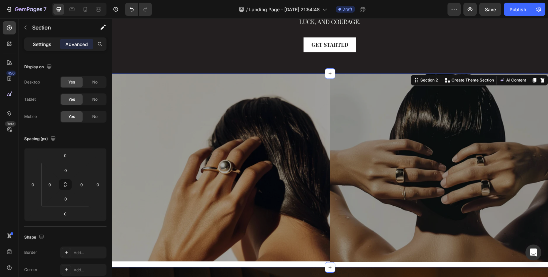
click at [52, 42] on div "Settings" at bounding box center [42, 44] width 33 height 11
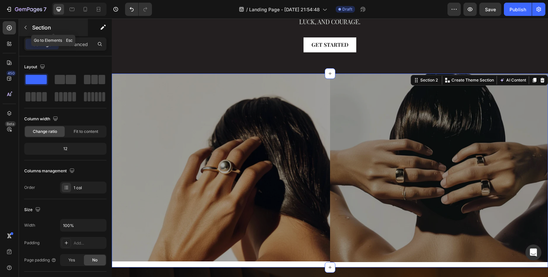
click at [34, 25] on p "Section" at bounding box center [59, 28] width 54 height 8
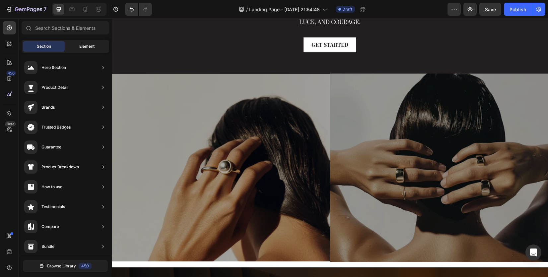
click at [86, 50] on div "Element" at bounding box center [87, 46] width 42 height 11
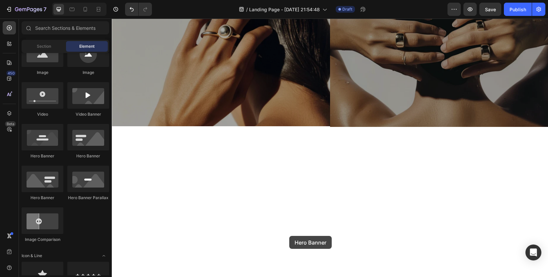
scroll to position [385, 0]
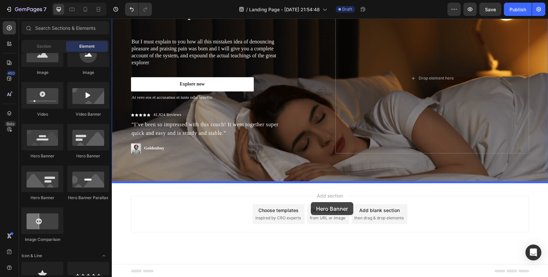
drag, startPoint x: 152, startPoint y: 155, endPoint x: 311, endPoint y: 202, distance: 165.7
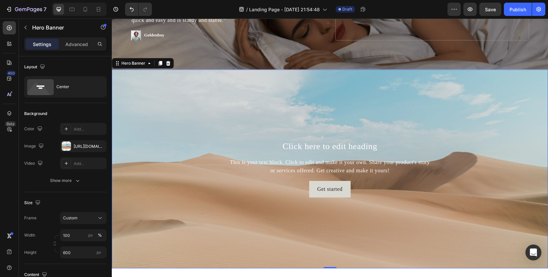
scroll to position [517, 0]
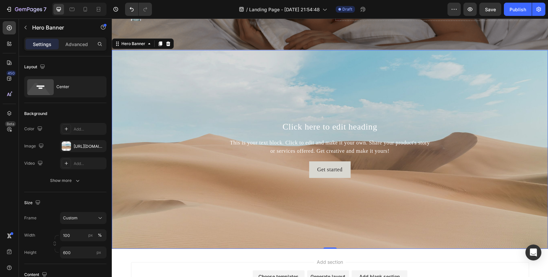
click at [400, 182] on div "Background Image" at bounding box center [330, 149] width 436 height 199
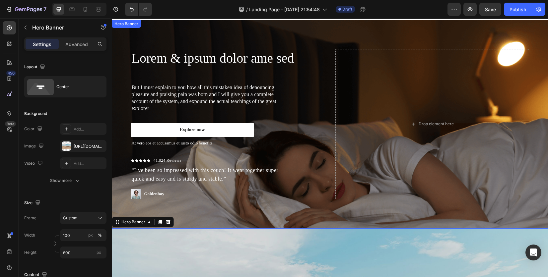
scroll to position [306, 0]
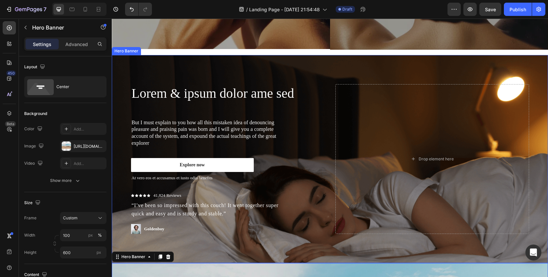
click at [211, 232] on div "Lorem & ipsum dolor ame sed Heading But I must explain to you how all this mist…" at bounding box center [330, 159] width 408 height 208
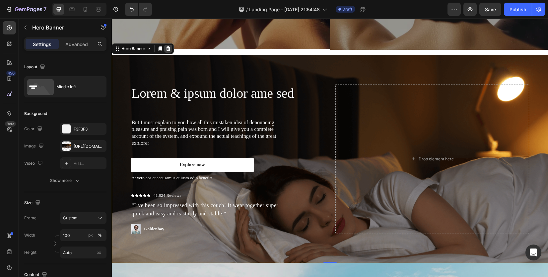
click at [171, 46] on div at bounding box center [168, 49] width 8 height 8
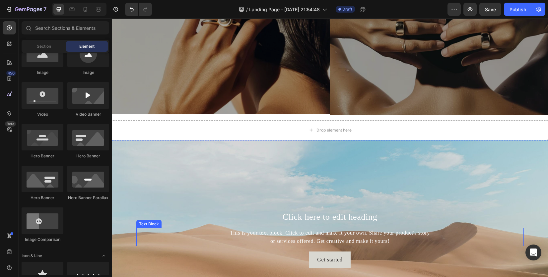
scroll to position [240, 0]
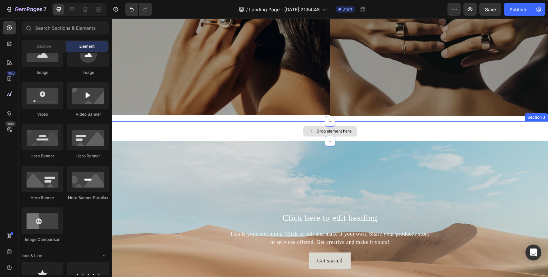
click at [514, 123] on div "Drop element here" at bounding box center [330, 131] width 436 height 20
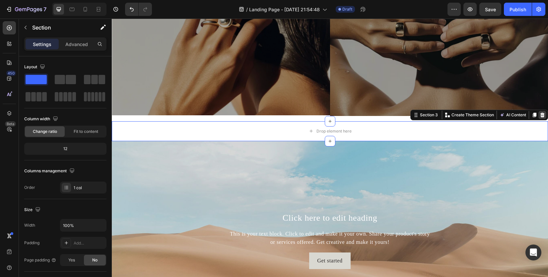
click at [540, 113] on icon at bounding box center [542, 115] width 4 height 5
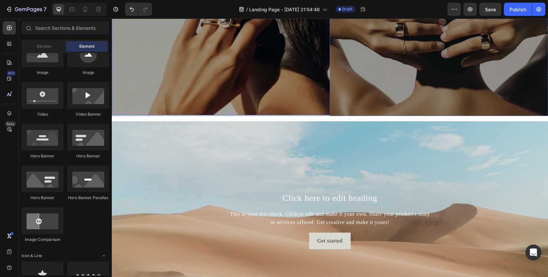
click at [210, 78] on img at bounding box center [221, 21] width 218 height 188
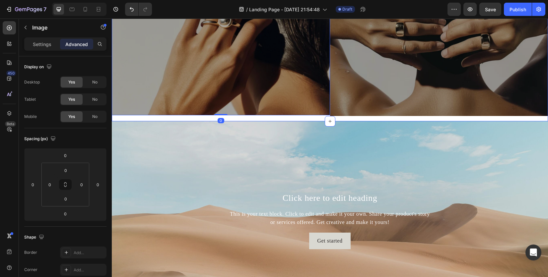
click at [243, 115] on div "Image 0 Image Row" at bounding box center [330, 24] width 436 height 194
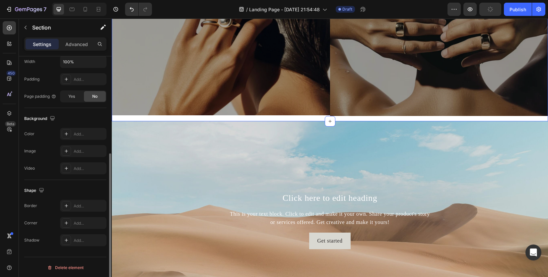
scroll to position [0, 0]
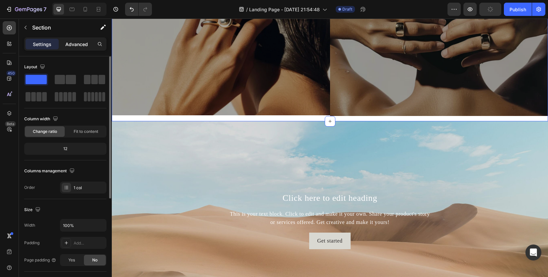
click at [77, 40] on div "Advanced" at bounding box center [76, 44] width 33 height 11
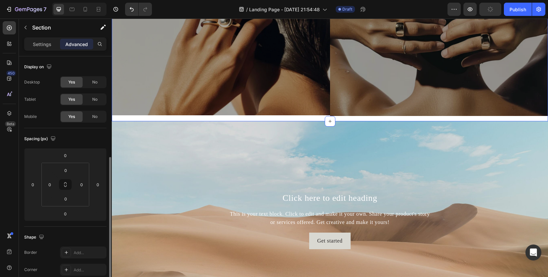
scroll to position [66, 0]
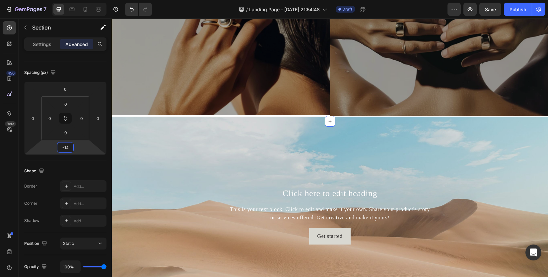
type input "-24"
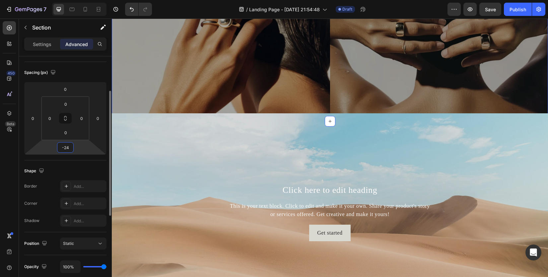
drag, startPoint x: 79, startPoint y: 147, endPoint x: 74, endPoint y: 154, distance: 8.5
click at [82, 0] on html "7 / Landing Page - [DATE] 21:54:48 Draft Preview Save Publish 450 Beta Sections…" at bounding box center [274, 0] width 548 height 0
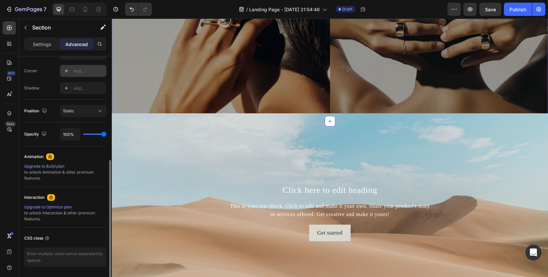
scroll to position [219, 0]
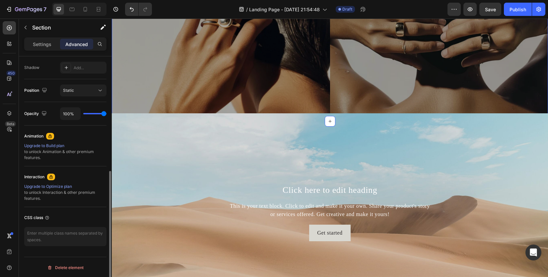
click at [93, 159] on div "Upgrade to Build plan to unlock Animation & other premium features." at bounding box center [65, 152] width 82 height 18
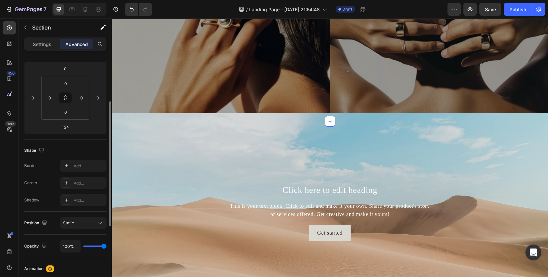
scroll to position [0, 0]
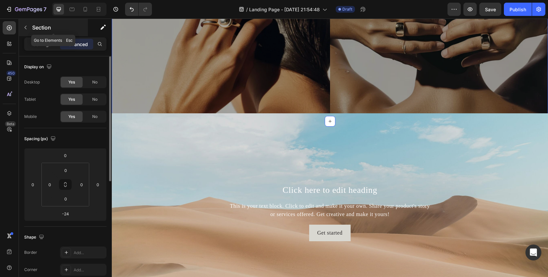
click at [39, 26] on p "Section" at bounding box center [59, 28] width 54 height 8
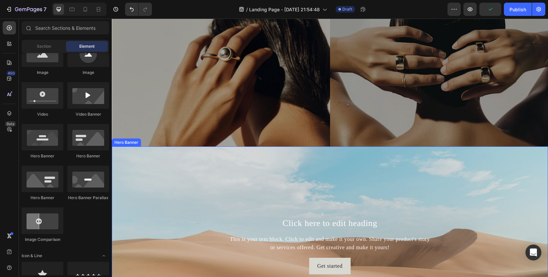
click at [334, 188] on div "Background Image" at bounding box center [330, 246] width 436 height 199
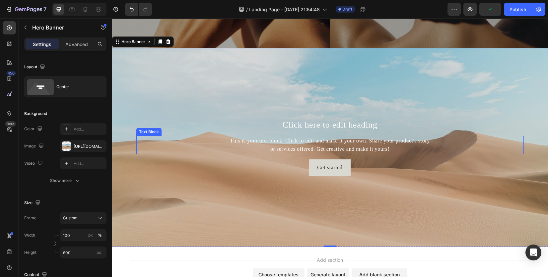
scroll to position [306, 0]
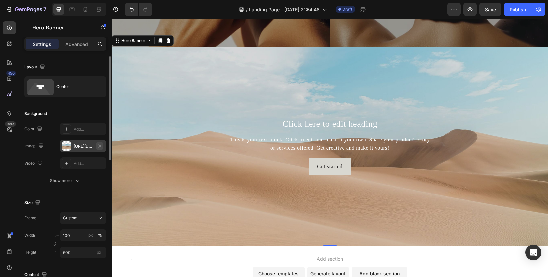
click at [99, 146] on icon "button" at bounding box center [99, 146] width 5 height 5
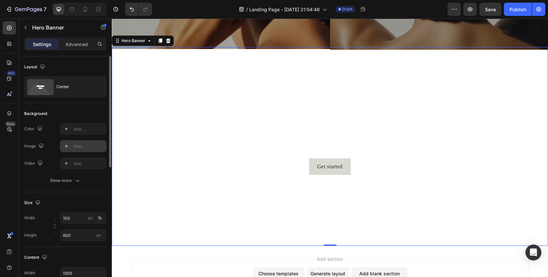
click at [84, 145] on div "Add..." at bounding box center [89, 147] width 31 height 6
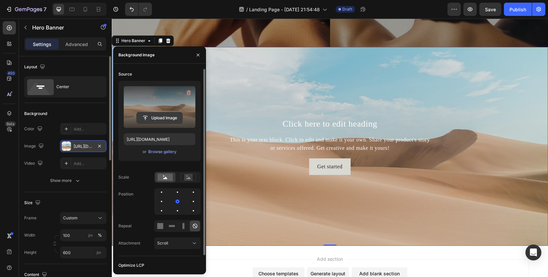
click at [172, 121] on input "file" at bounding box center [160, 117] width 46 height 11
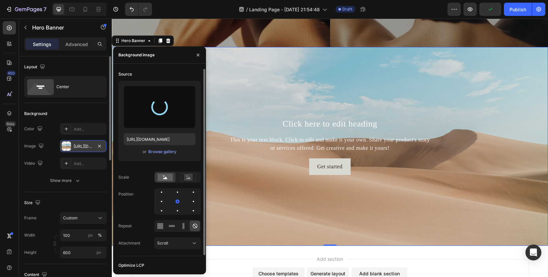
type input "[URL][DOMAIN_NAME]"
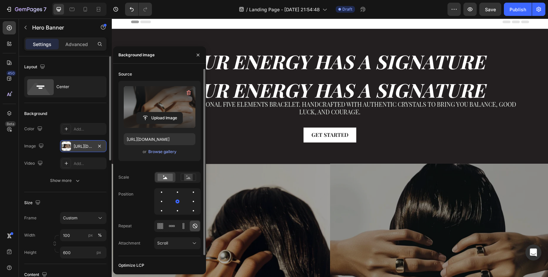
scroll to position [0, 0]
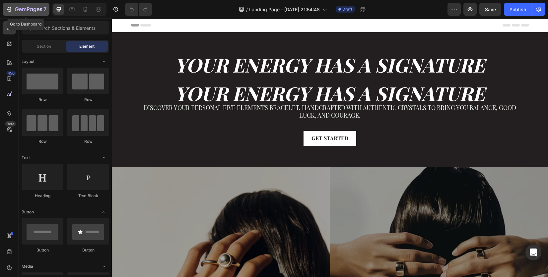
click at [26, 11] on icon "button" at bounding box center [24, 9] width 4 height 3
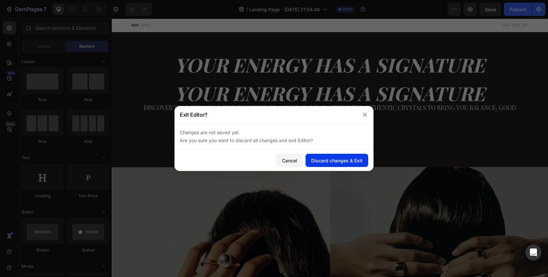
click at [327, 161] on div "Discard changes & Exit" at bounding box center [336, 160] width 51 height 7
